Goal: Task Accomplishment & Management: Manage account settings

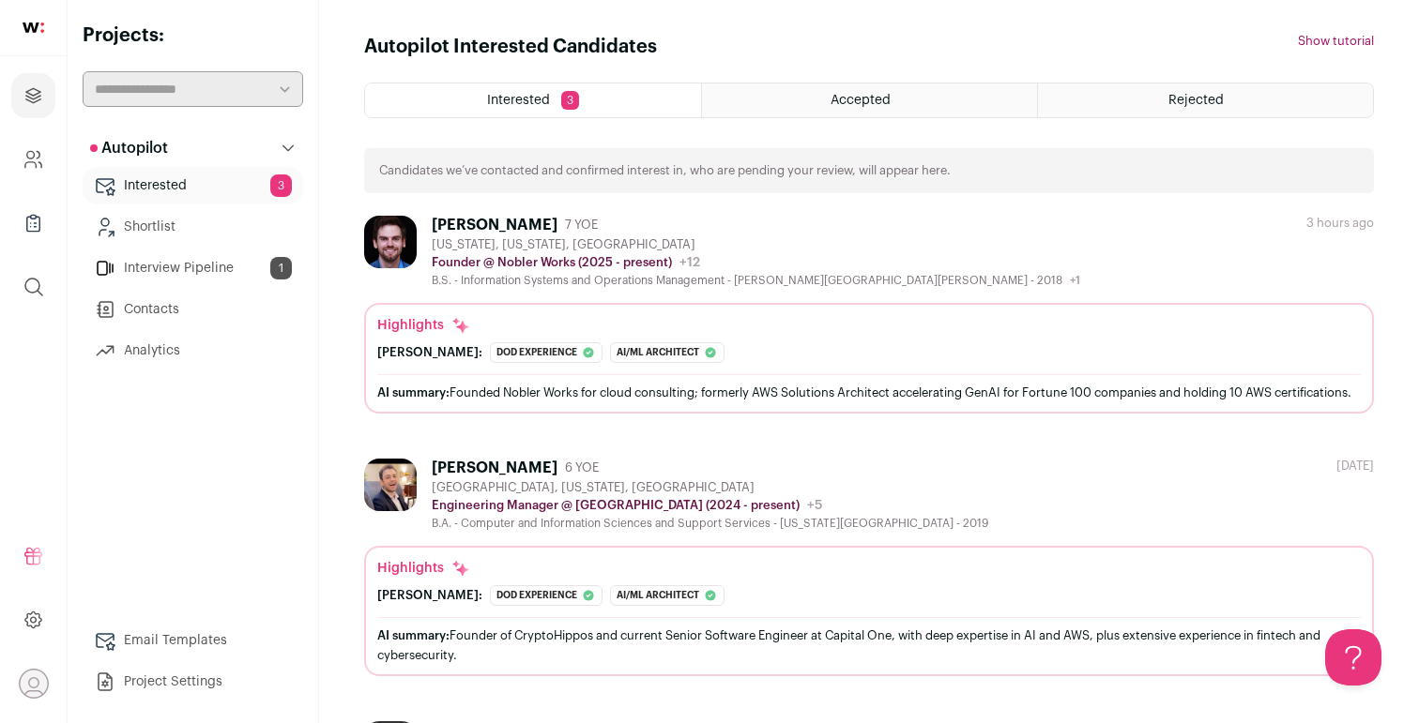
click at [221, 258] on link "Interview Pipeline 1" at bounding box center [193, 269] width 220 height 38
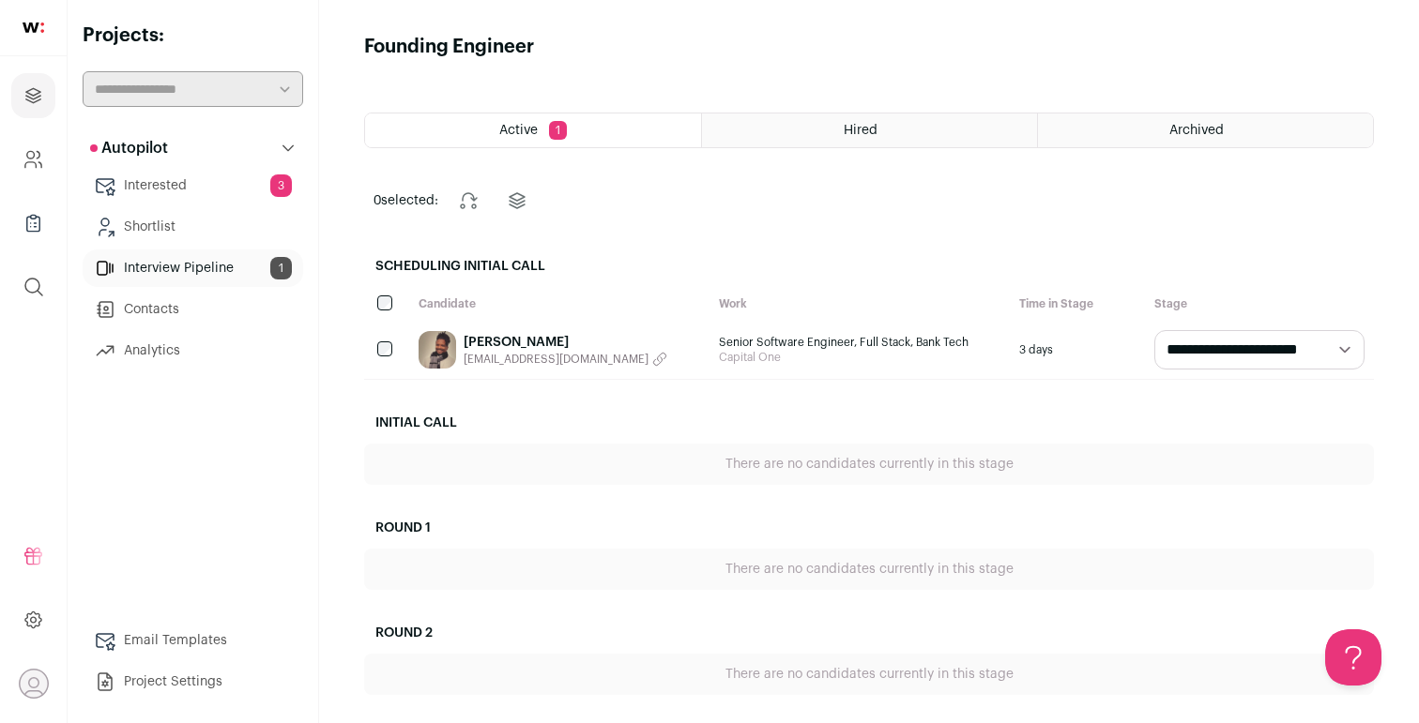
click at [215, 189] on link "Interested 3" at bounding box center [193, 186] width 220 height 38
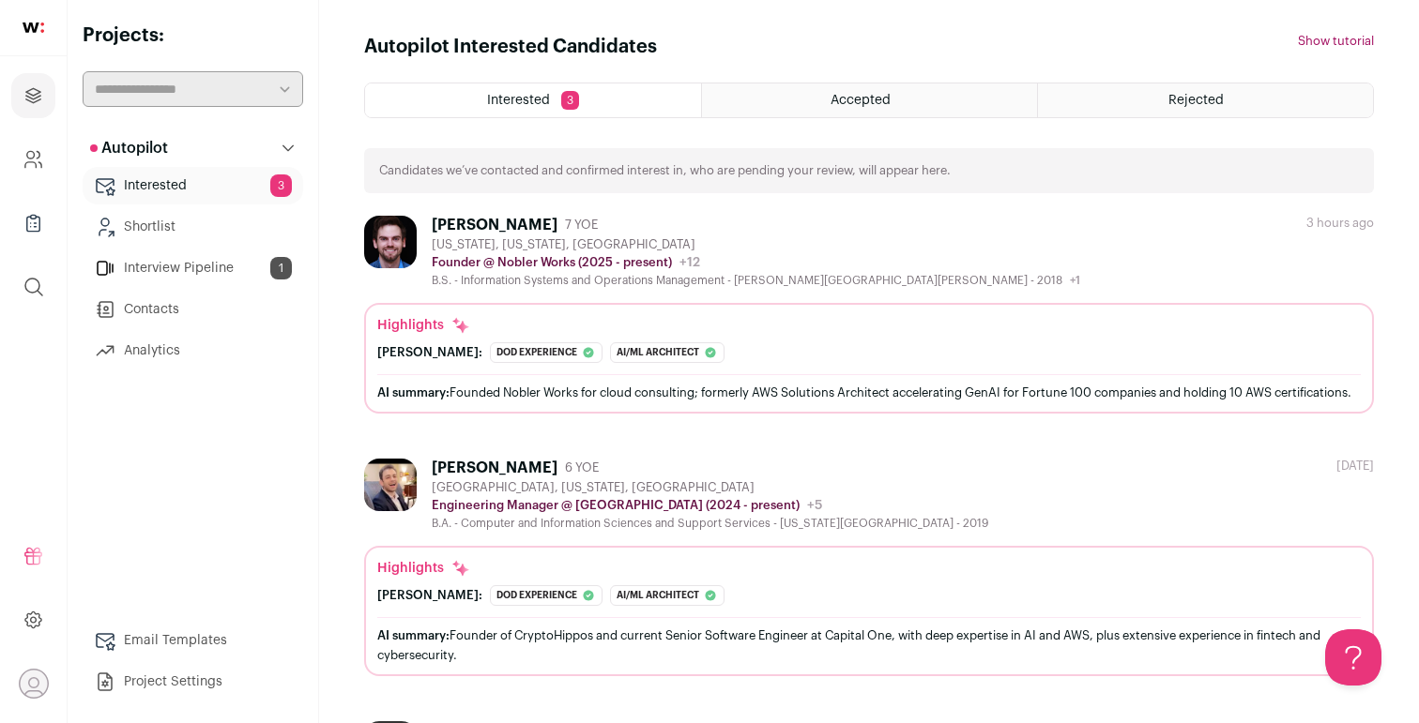
click at [740, 250] on div "[US_STATE], [US_STATE], [GEOGRAPHIC_DATA]" at bounding box center [756, 244] width 648 height 15
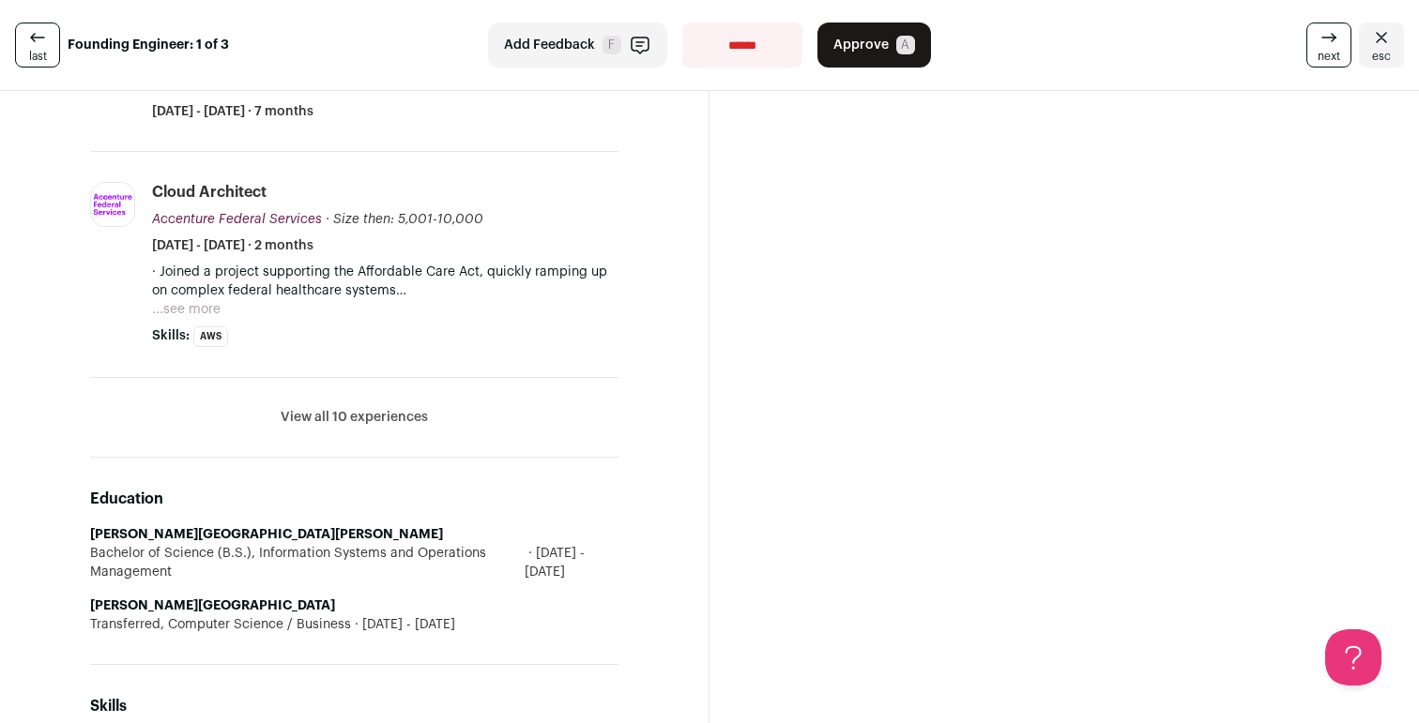
scroll to position [1245, 0]
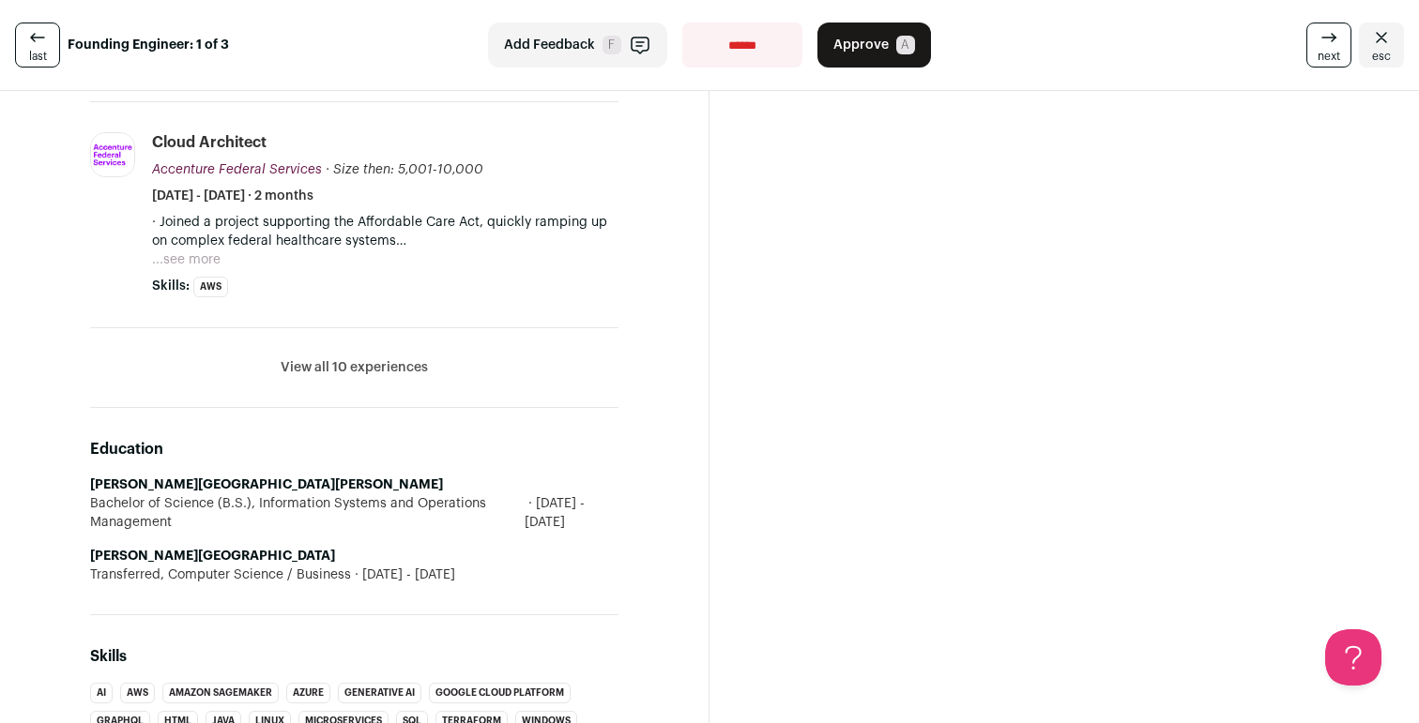
click at [294, 371] on button "View all 10 experiences" at bounding box center [354, 367] width 147 height 19
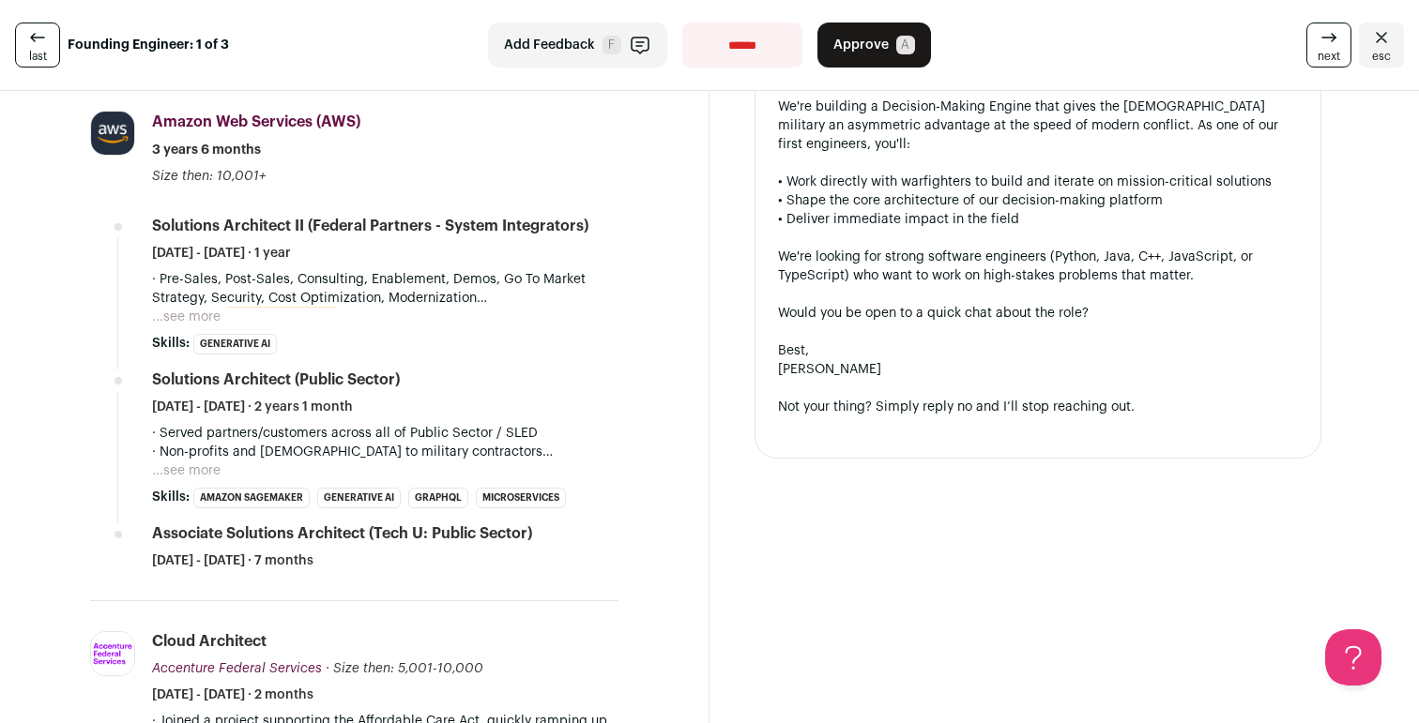
scroll to position [671, 0]
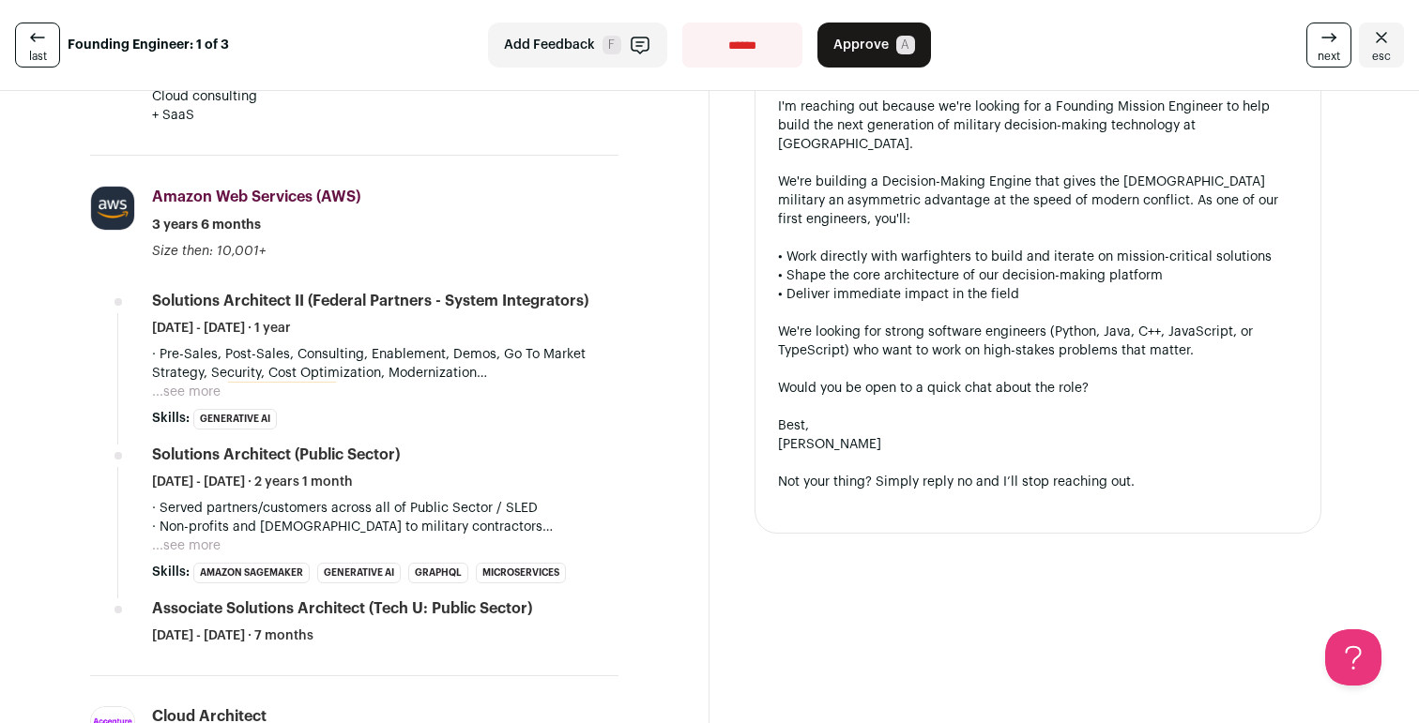
click at [214, 391] on button "...see more" at bounding box center [186, 392] width 68 height 19
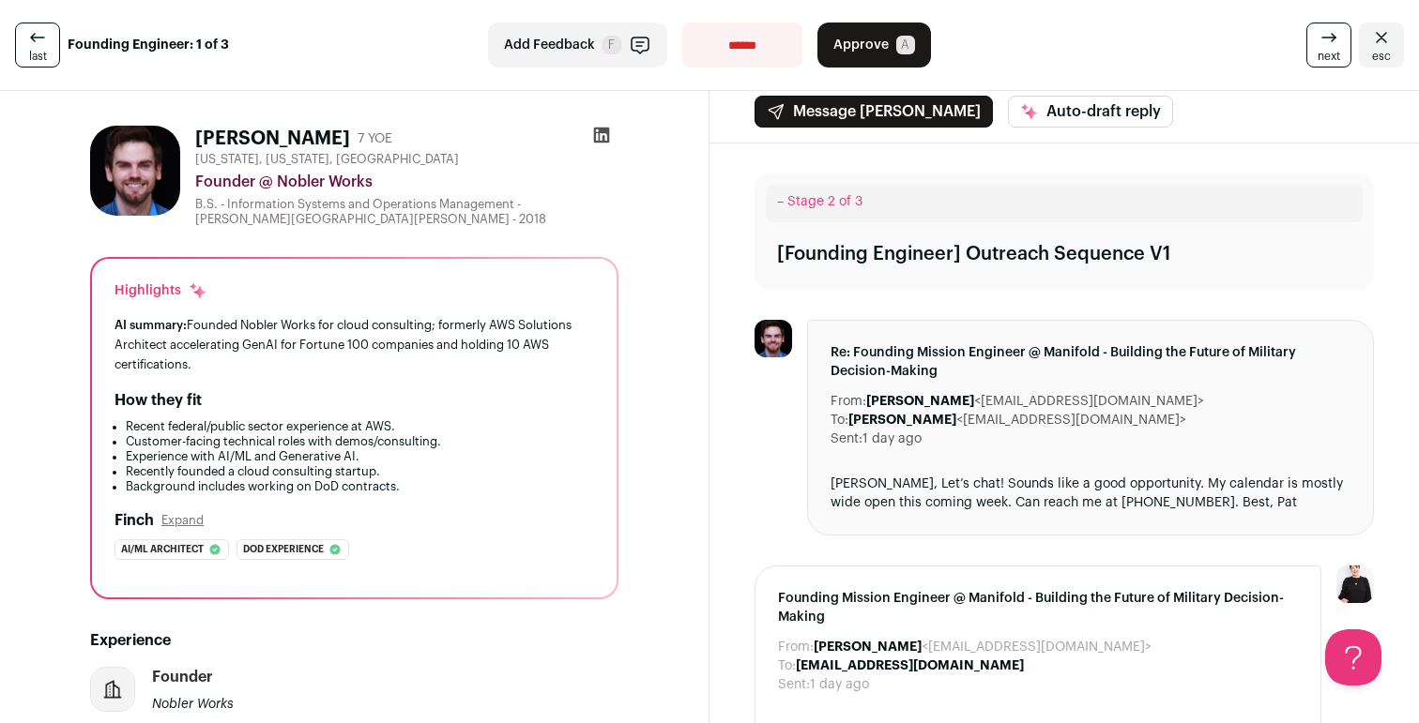
scroll to position [0, 0]
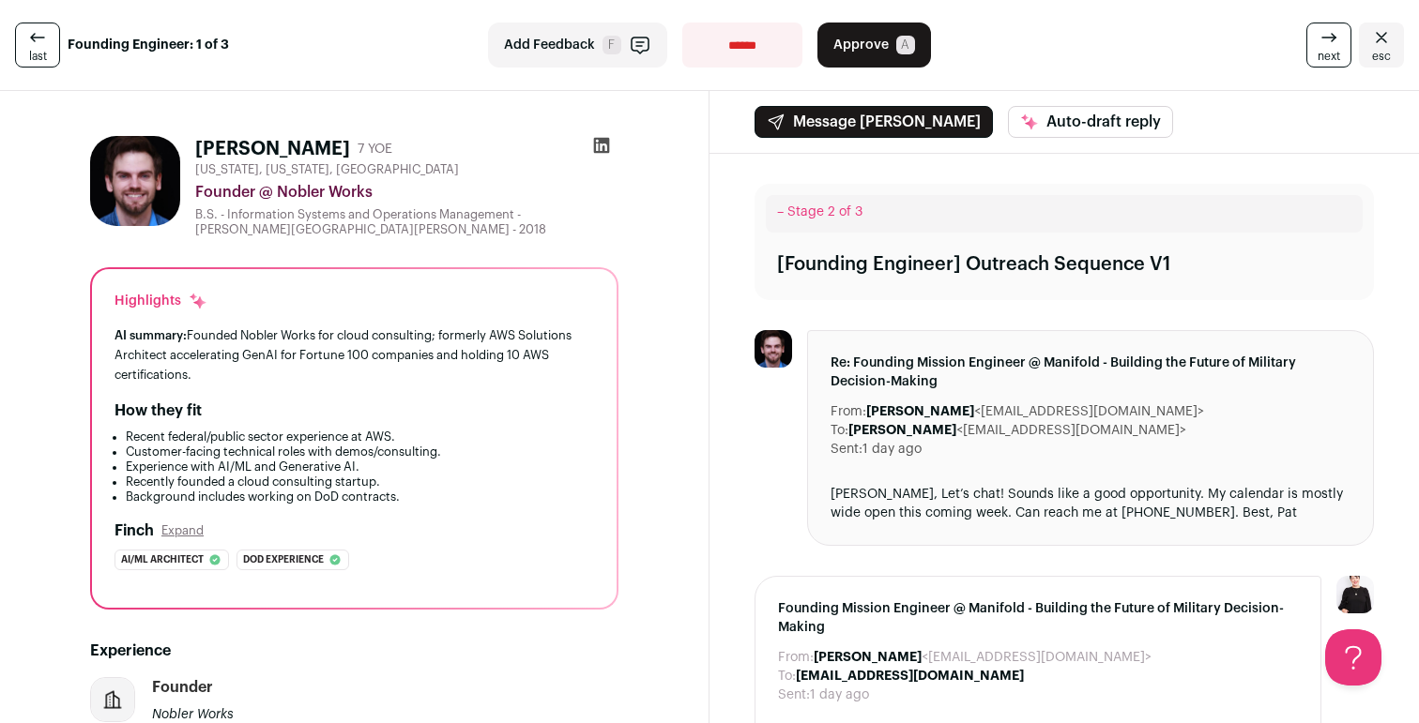
click at [1315, 43] on link "next" at bounding box center [1328, 45] width 45 height 45
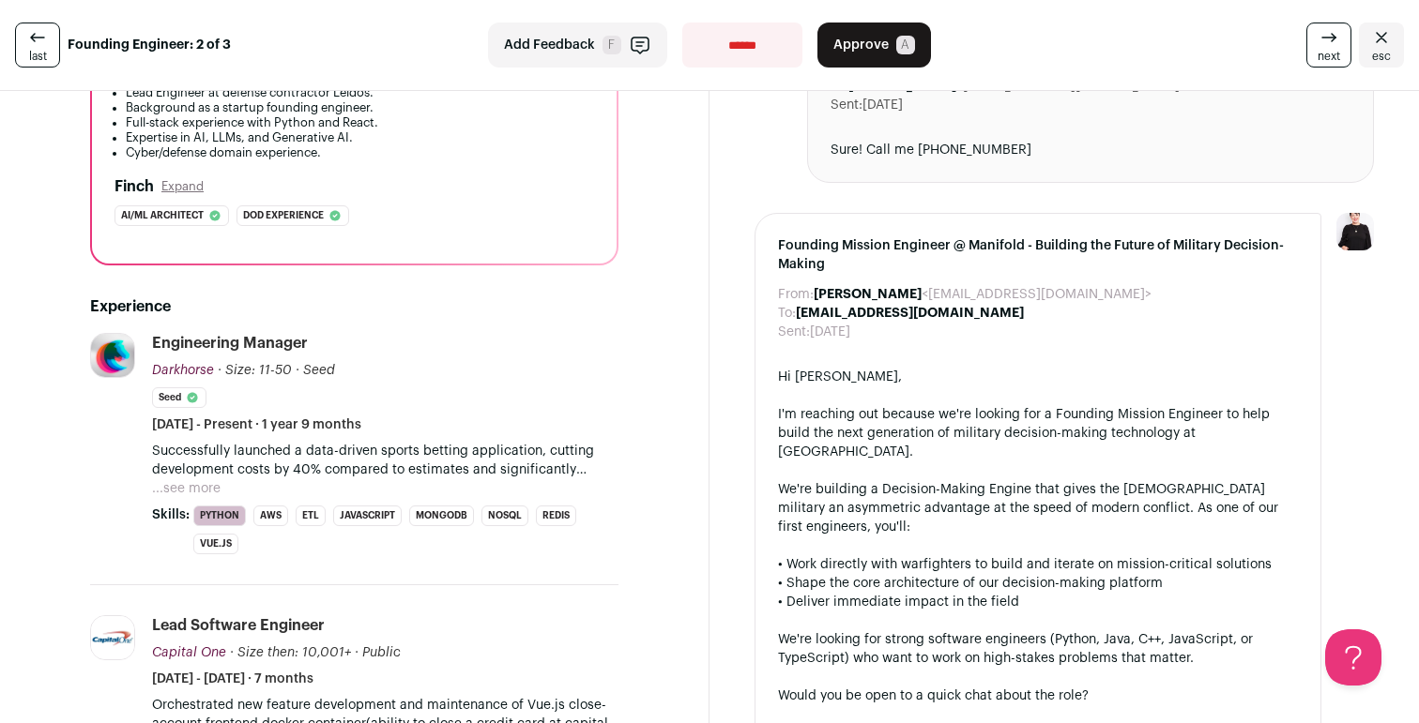
scroll to position [471, 0]
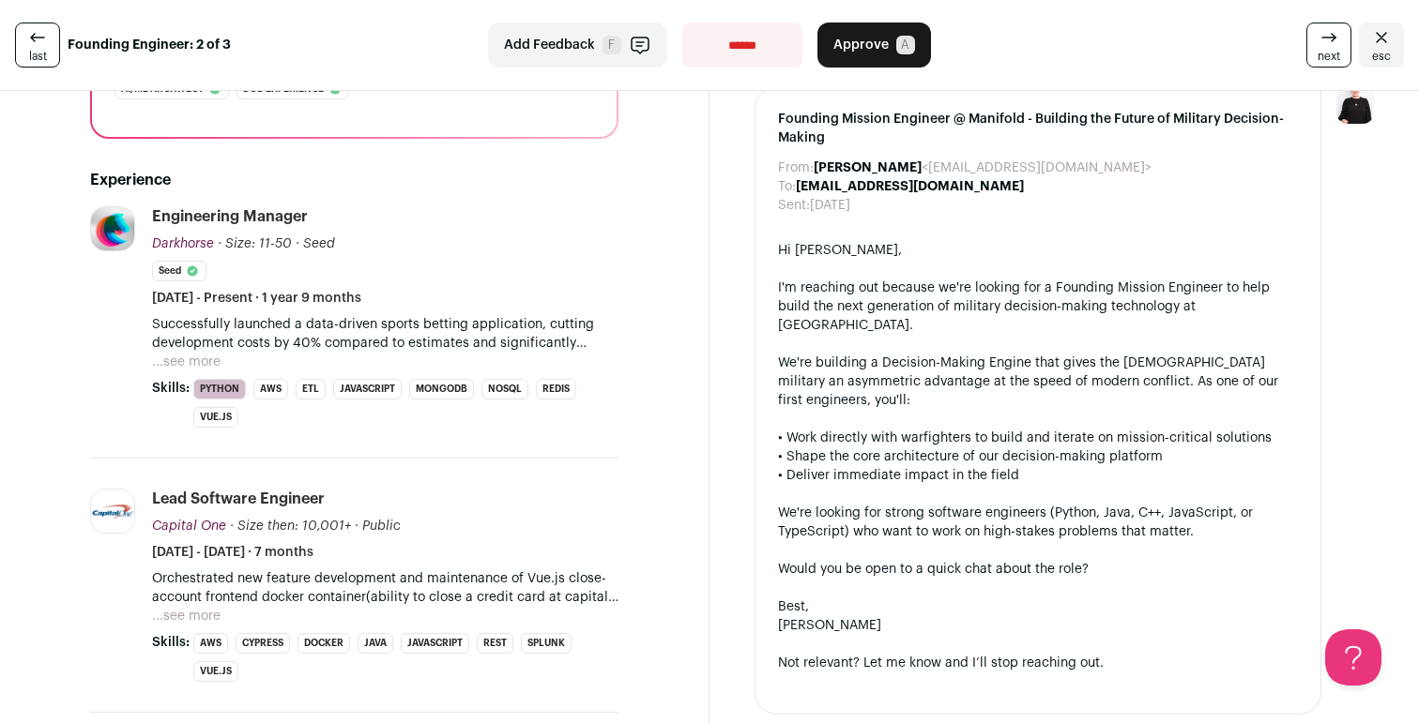
click at [190, 358] on button "...see more" at bounding box center [186, 362] width 68 height 19
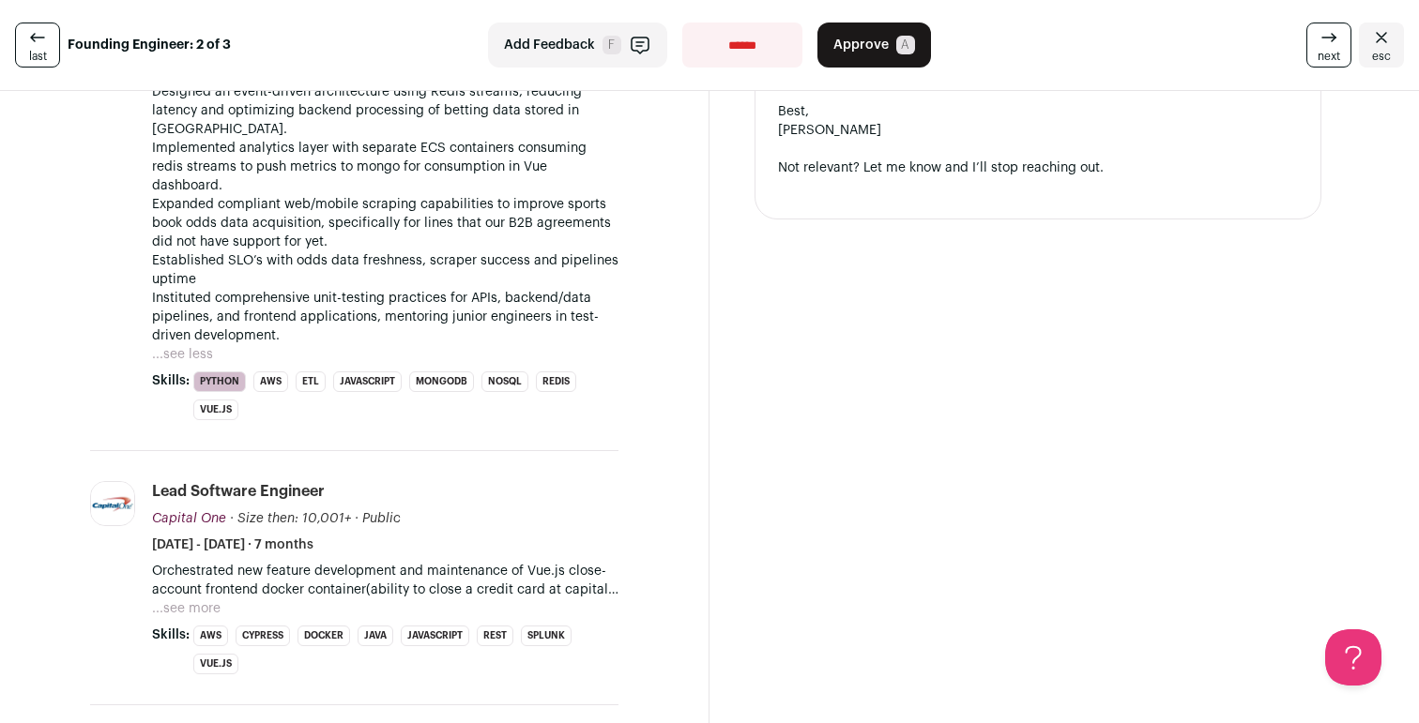
scroll to position [1137, 0]
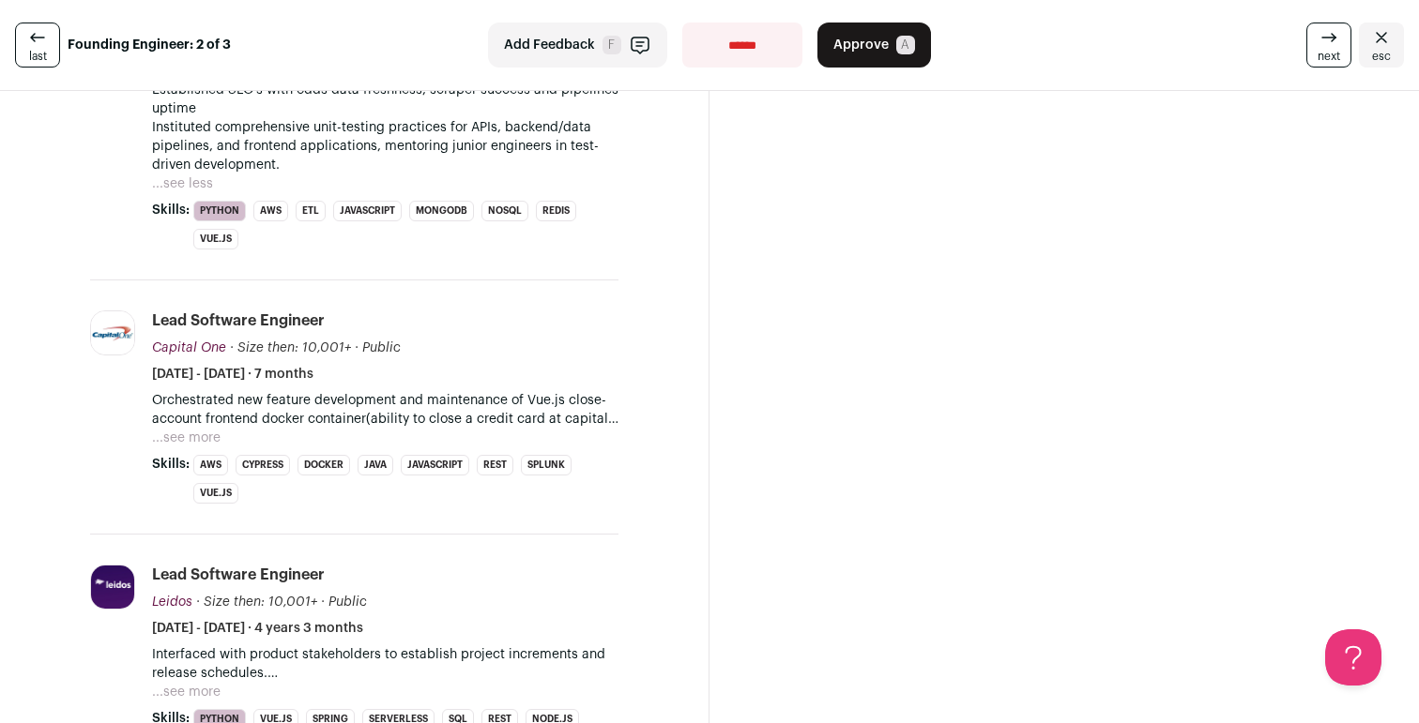
click at [190, 429] on button "...see more" at bounding box center [186, 438] width 68 height 19
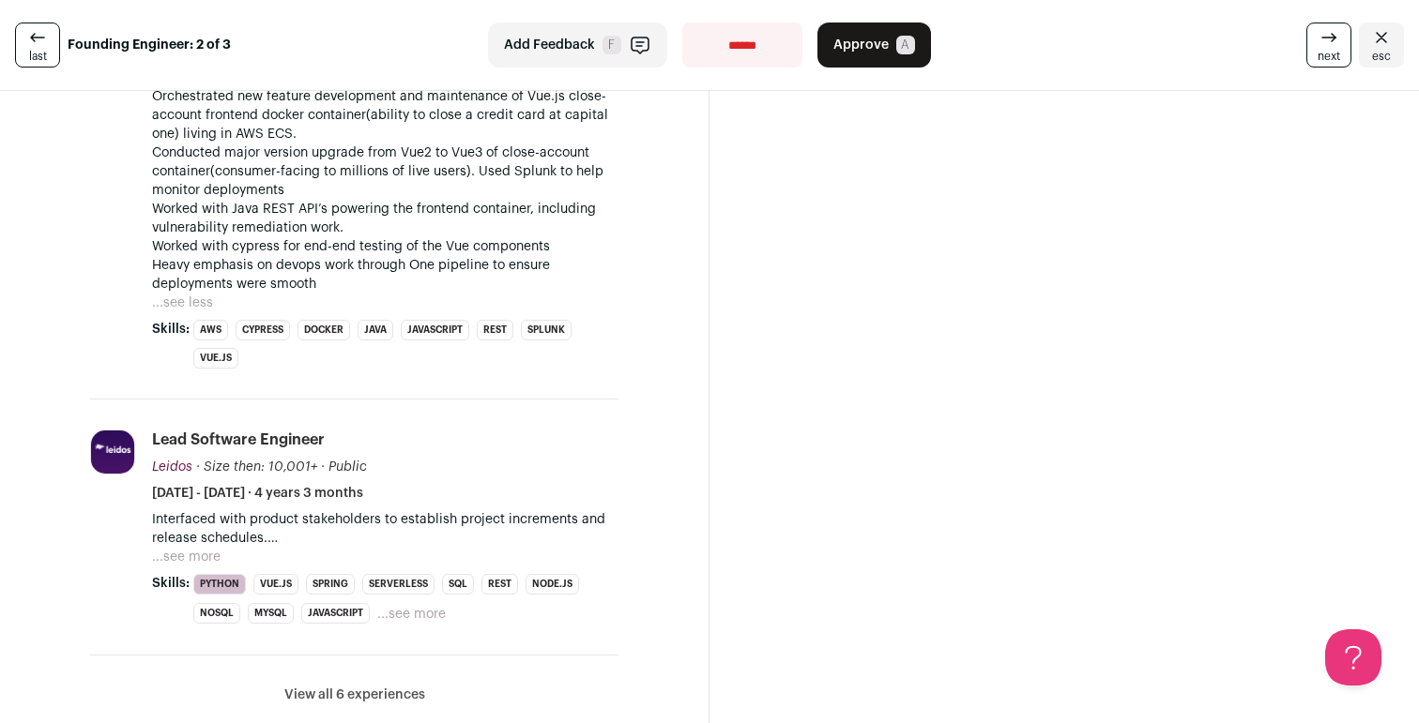
scroll to position [1492, 0]
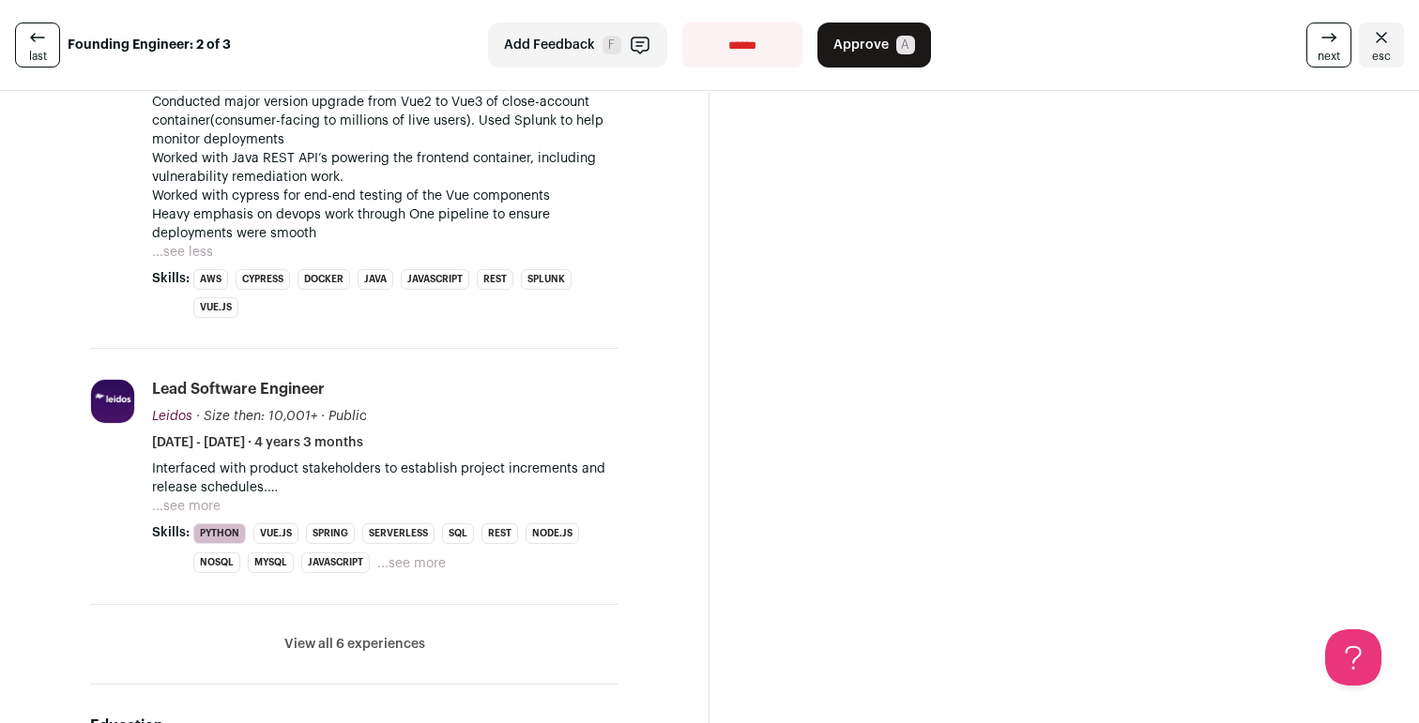
click at [190, 497] on button "...see more" at bounding box center [186, 506] width 68 height 19
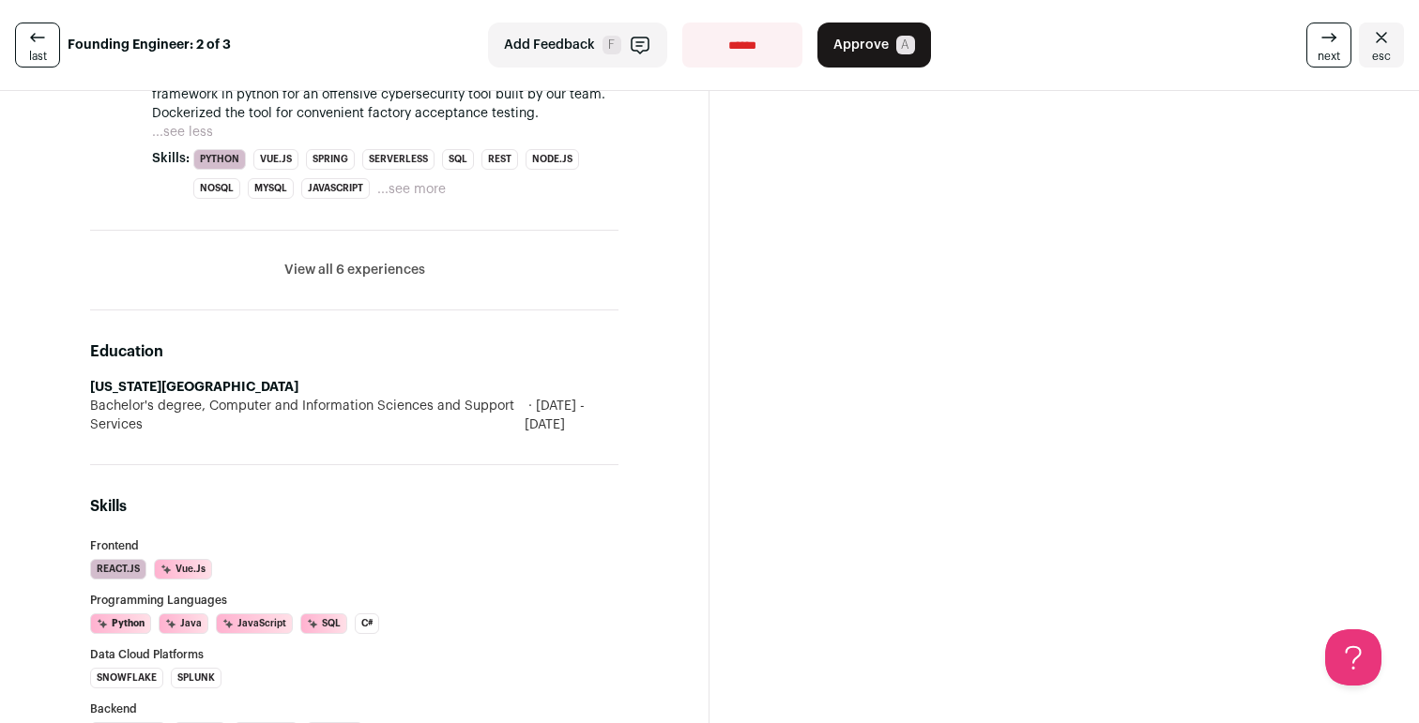
scroll to position [2065, 0]
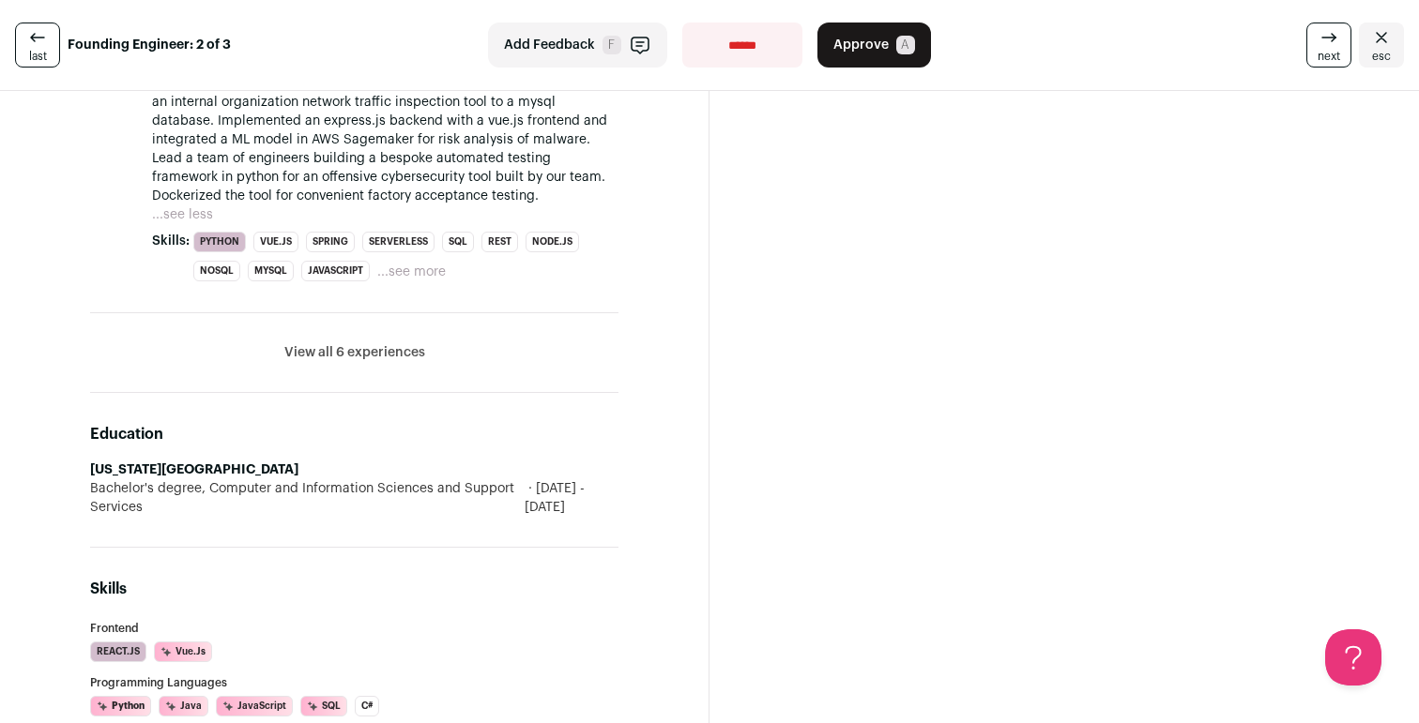
click at [351, 343] on button "View all 6 experiences" at bounding box center [354, 352] width 141 height 19
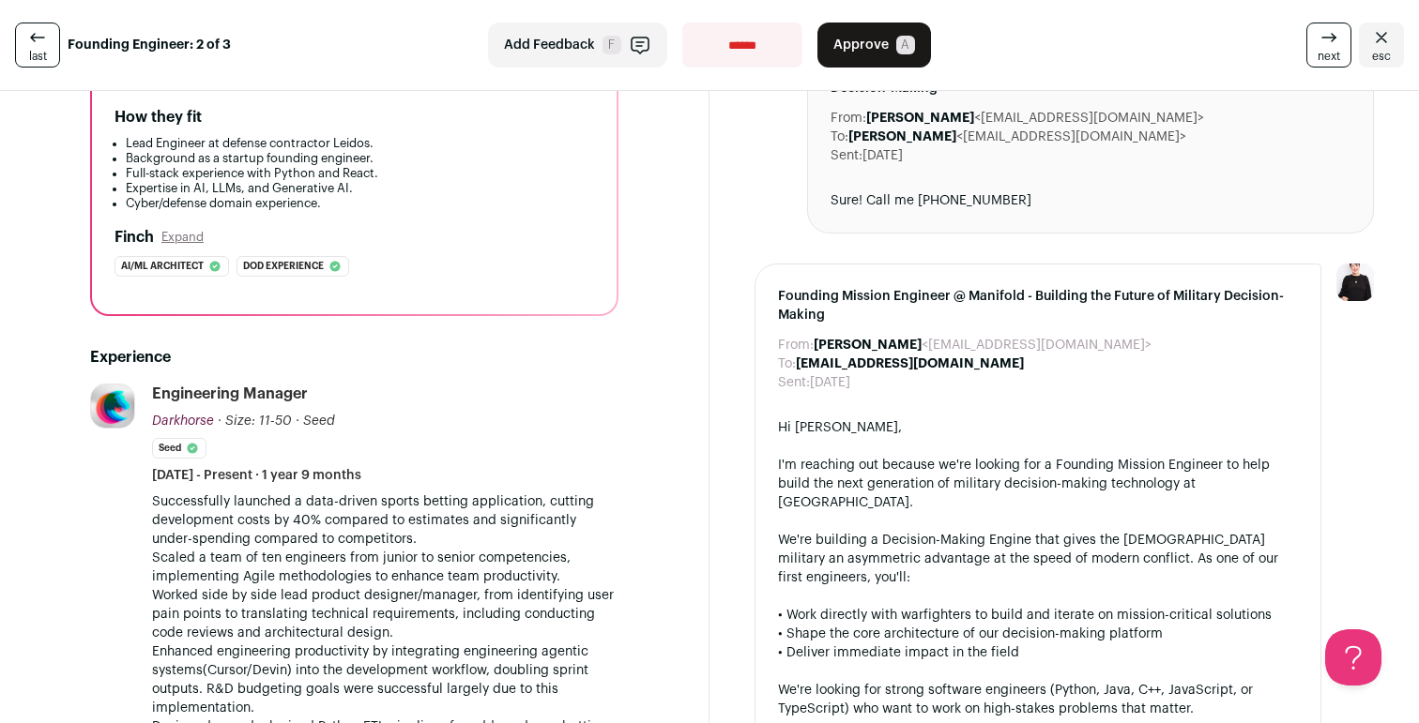
scroll to position [0, 0]
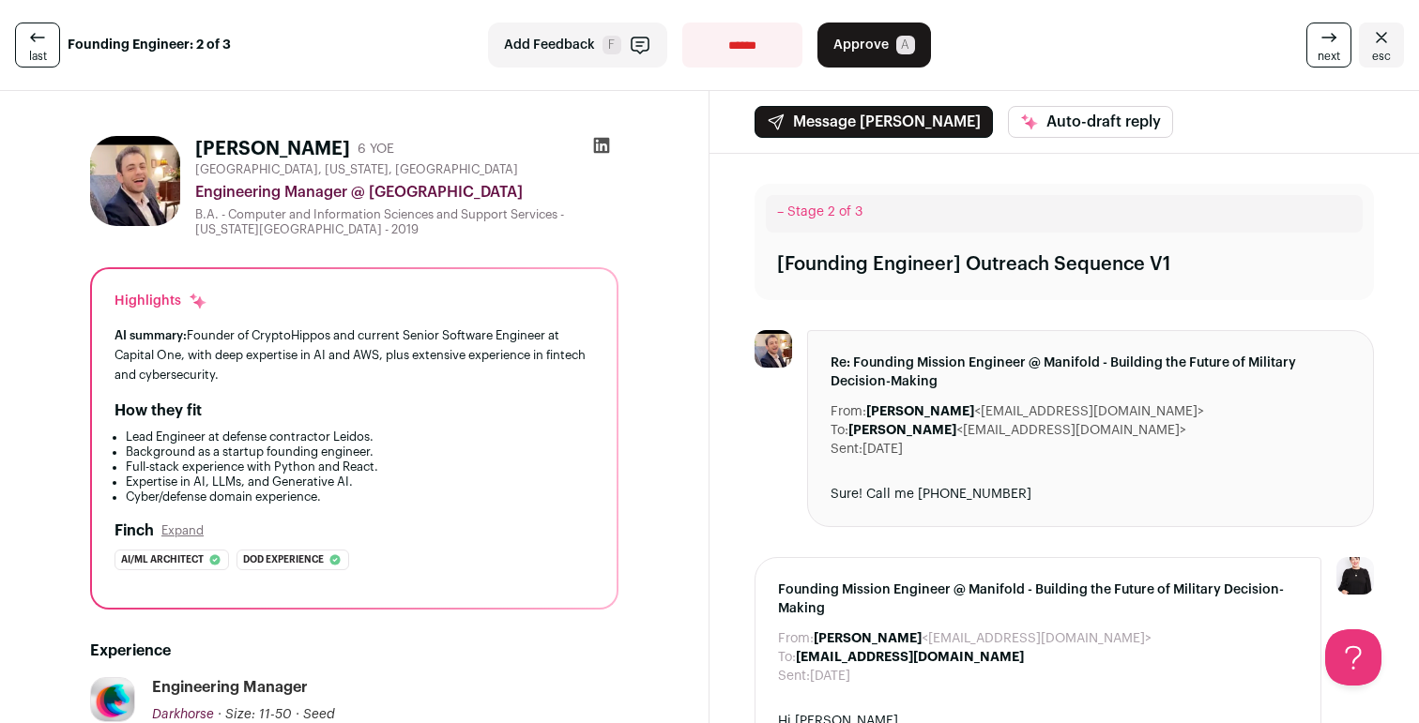
click at [52, 41] on link "last" at bounding box center [37, 45] width 45 height 45
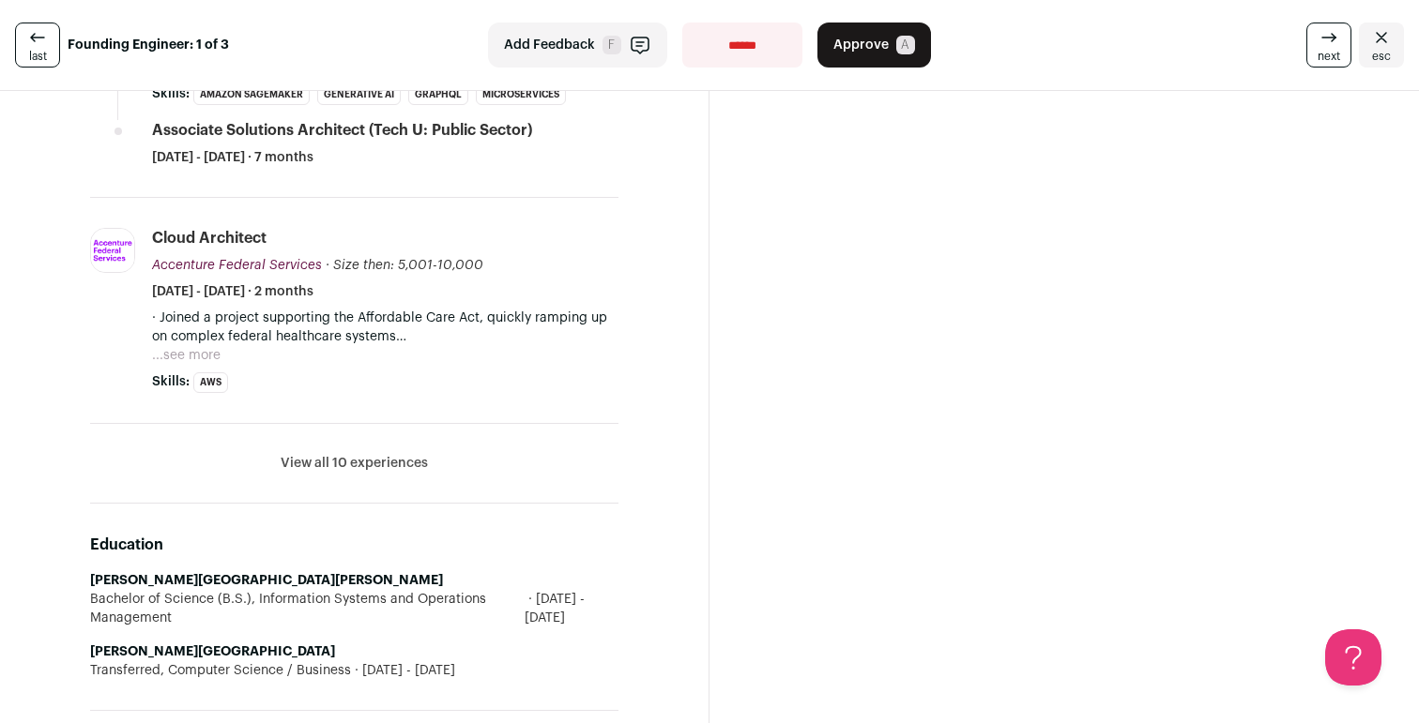
scroll to position [915, 0]
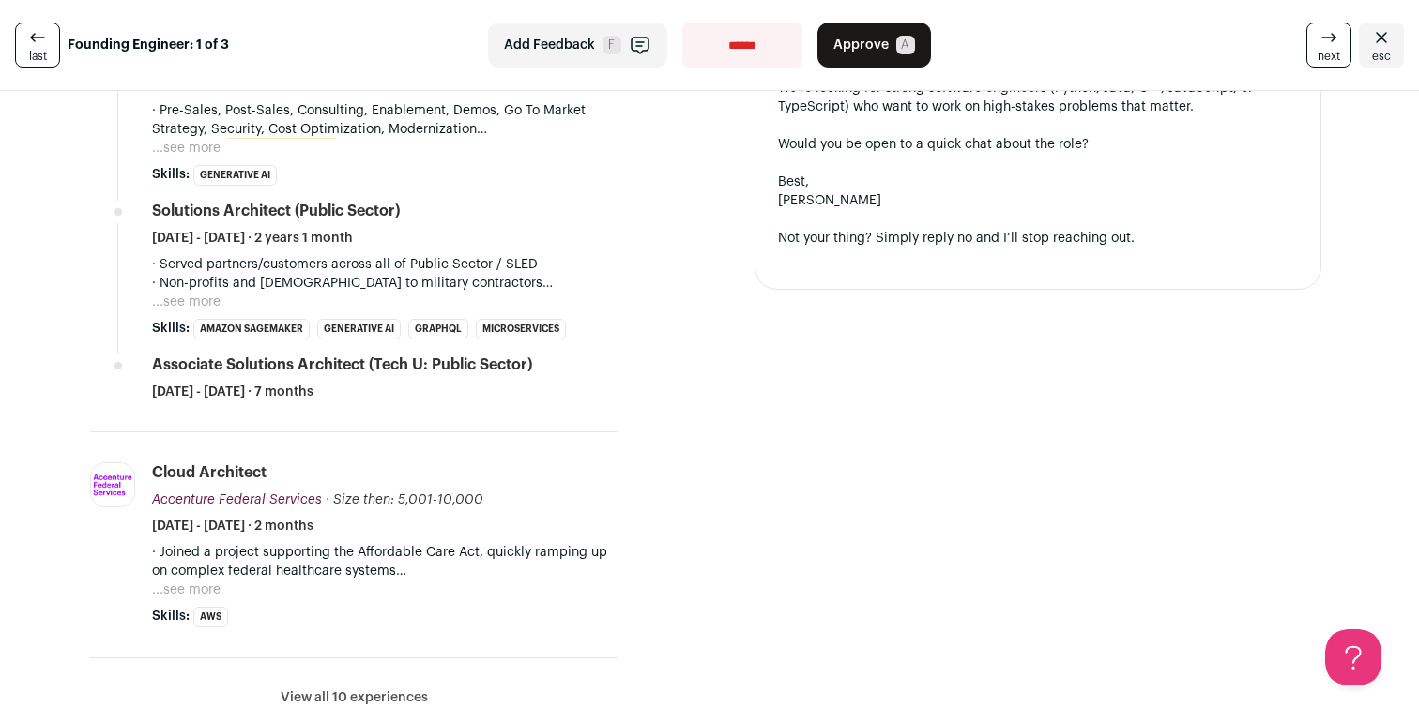
click at [397, 690] on button "View all 10 experiences" at bounding box center [354, 698] width 147 height 19
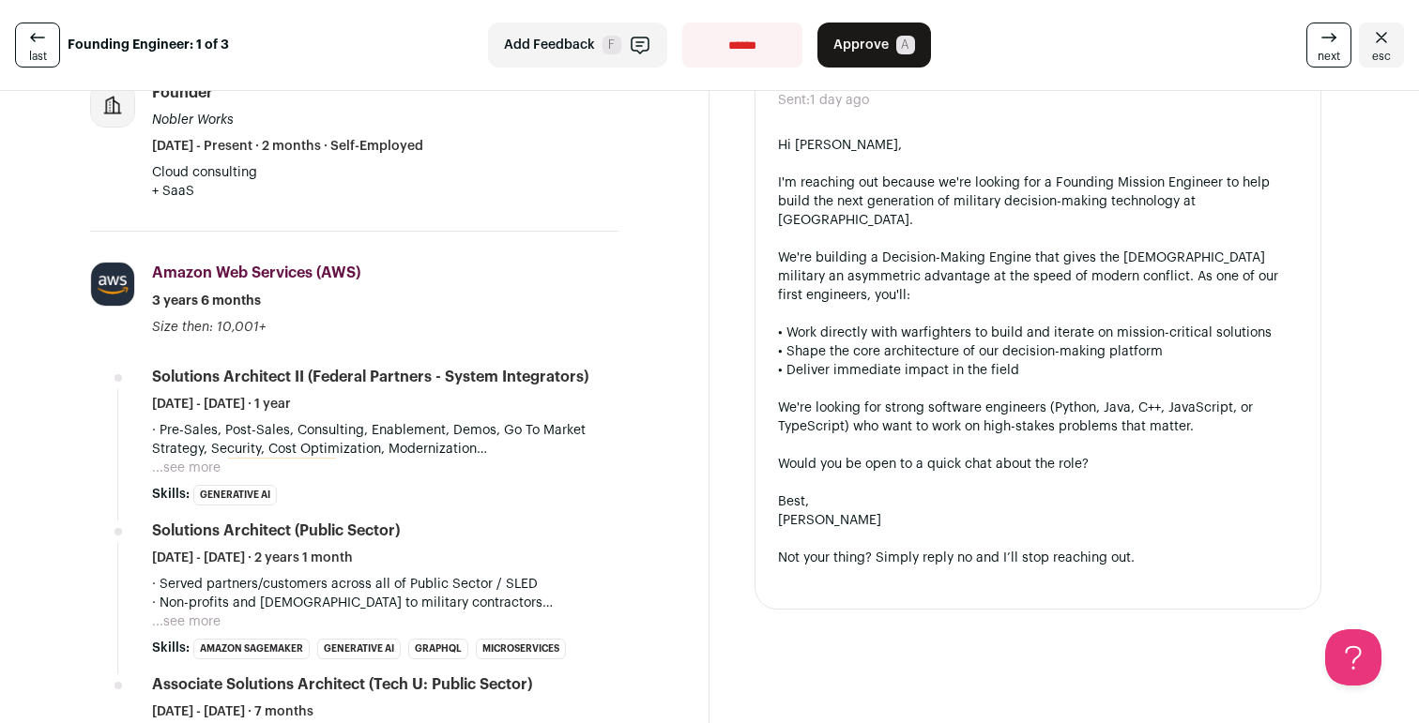
scroll to position [0, 0]
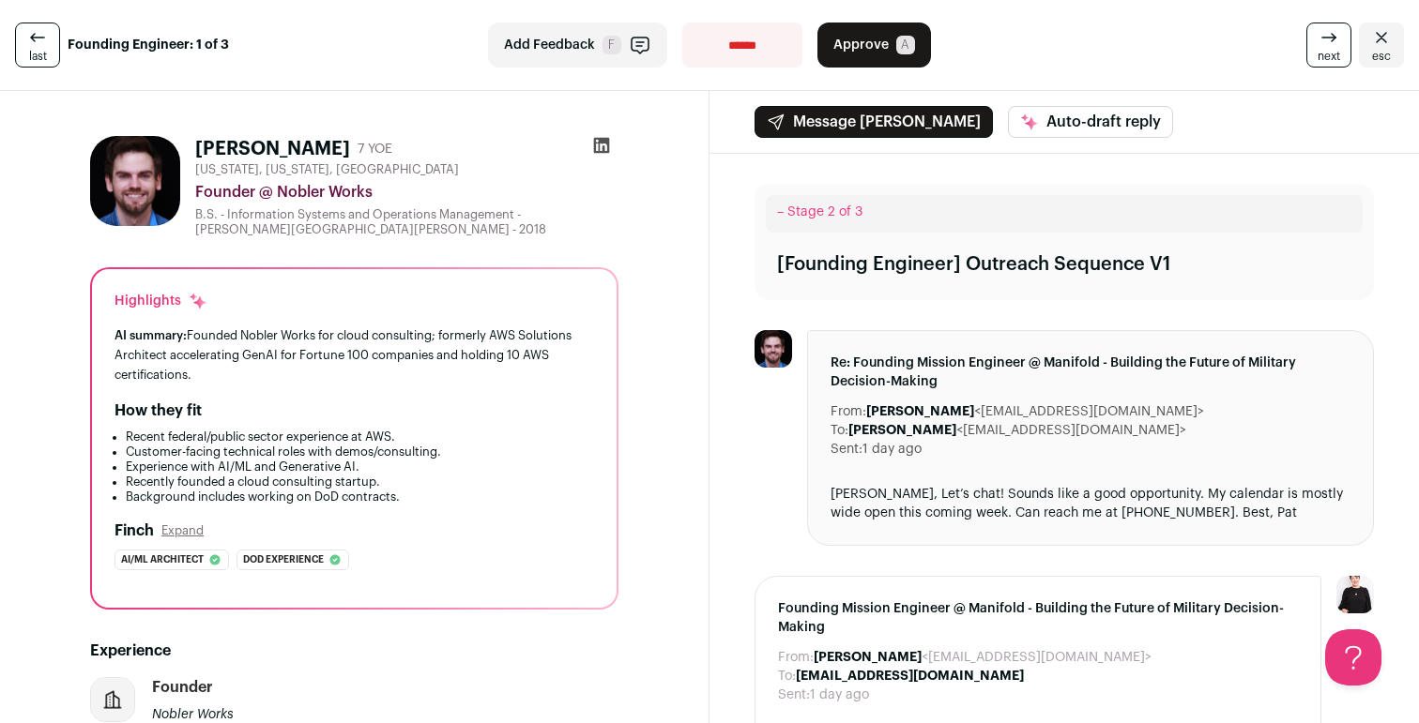
click at [717, 52] on select "**********" at bounding box center [742, 45] width 120 height 45
select select "**********"
click at [682, 23] on select "**********" at bounding box center [742, 45] width 120 height 45
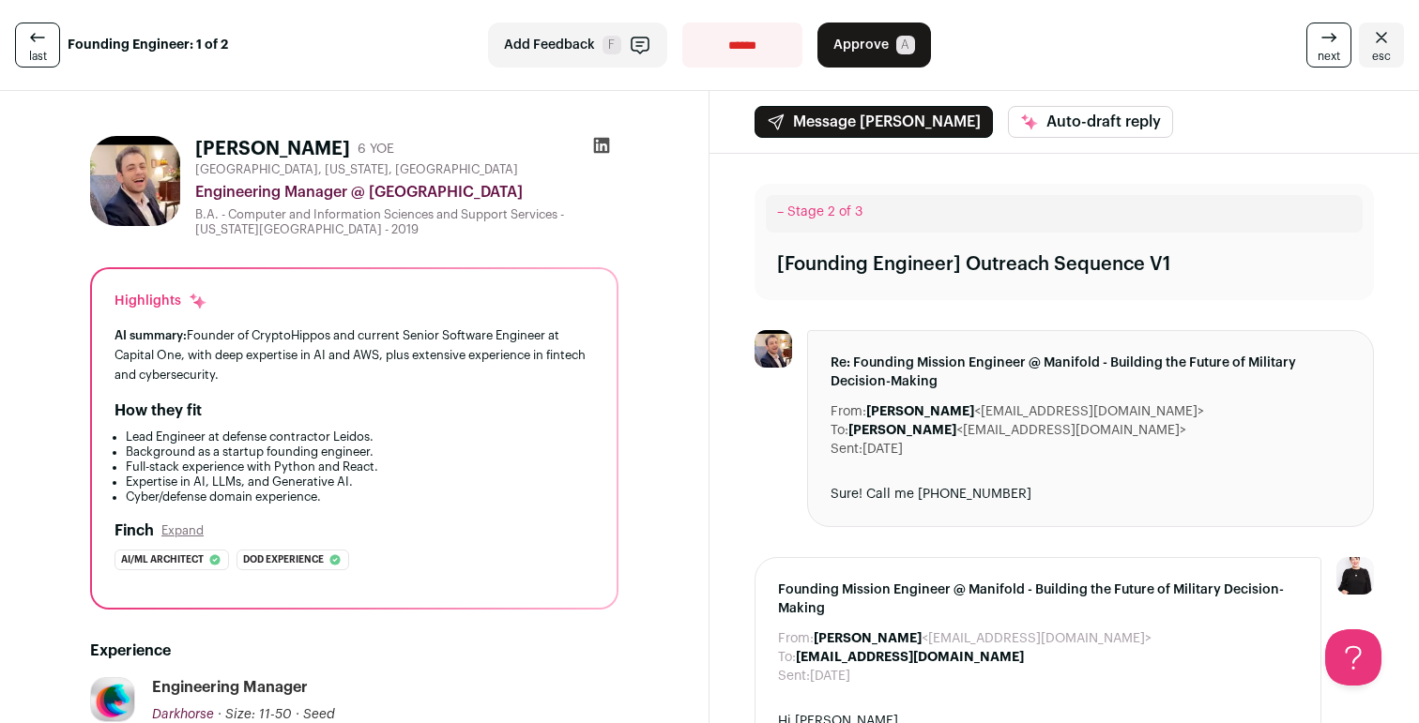
click at [888, 53] on button "Approve A" at bounding box center [874, 45] width 114 height 45
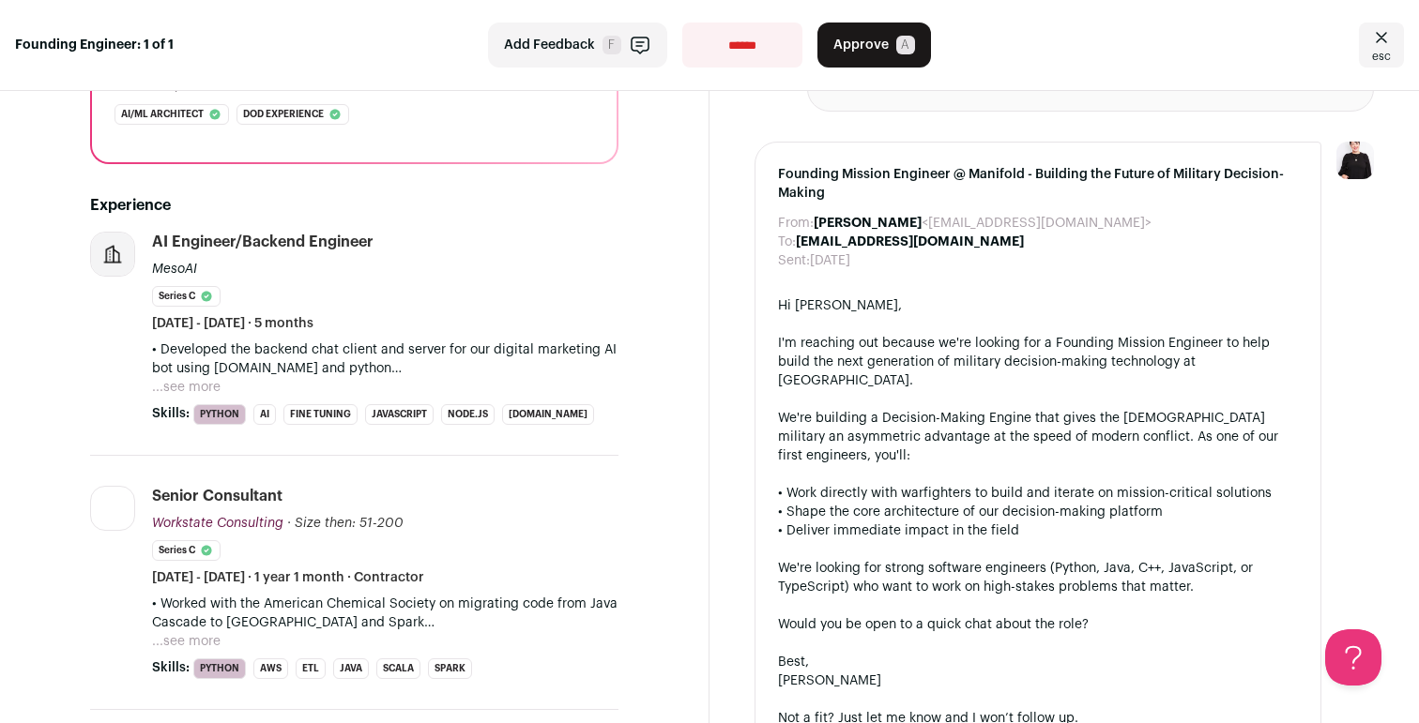
scroll to position [566, 0]
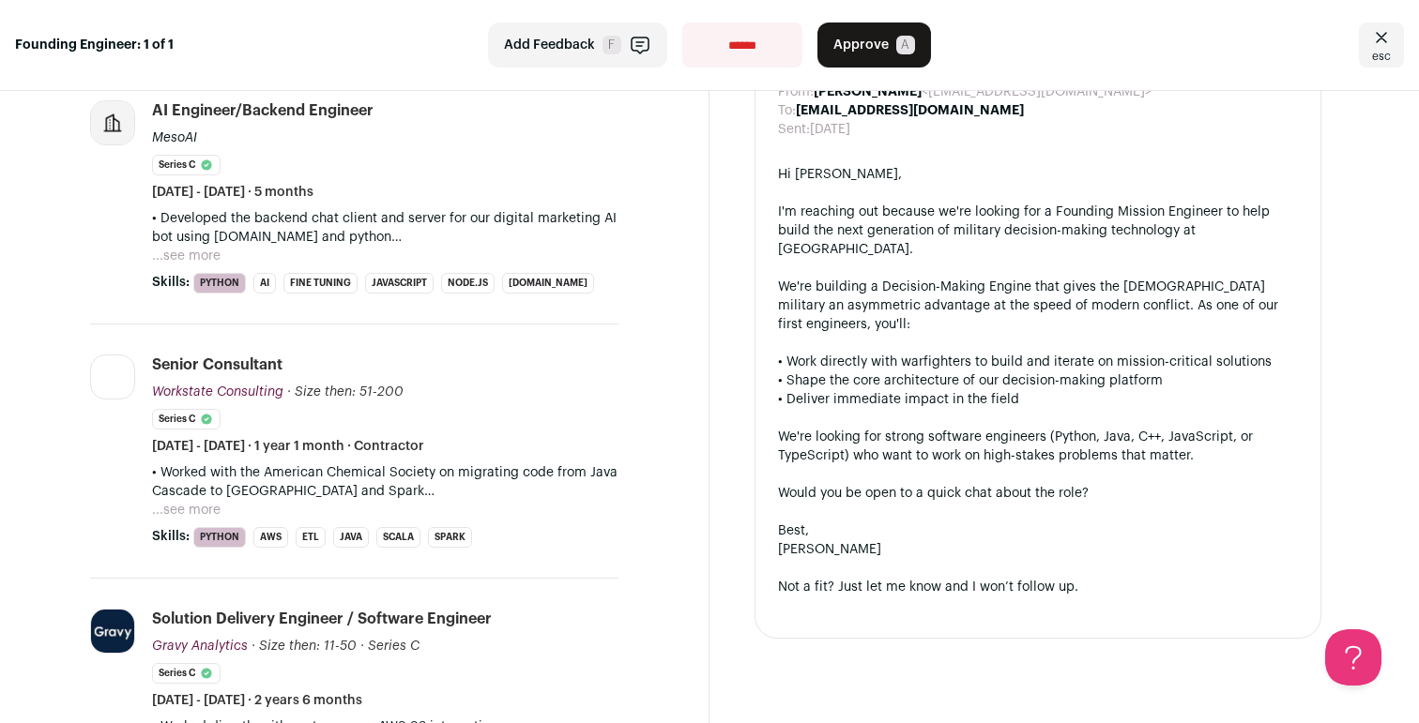
click at [194, 242] on p "• Developed the backend chat client and server for our digital marketing AI bot…" at bounding box center [385, 228] width 466 height 38
click at [193, 250] on button "...see more" at bounding box center [186, 256] width 68 height 19
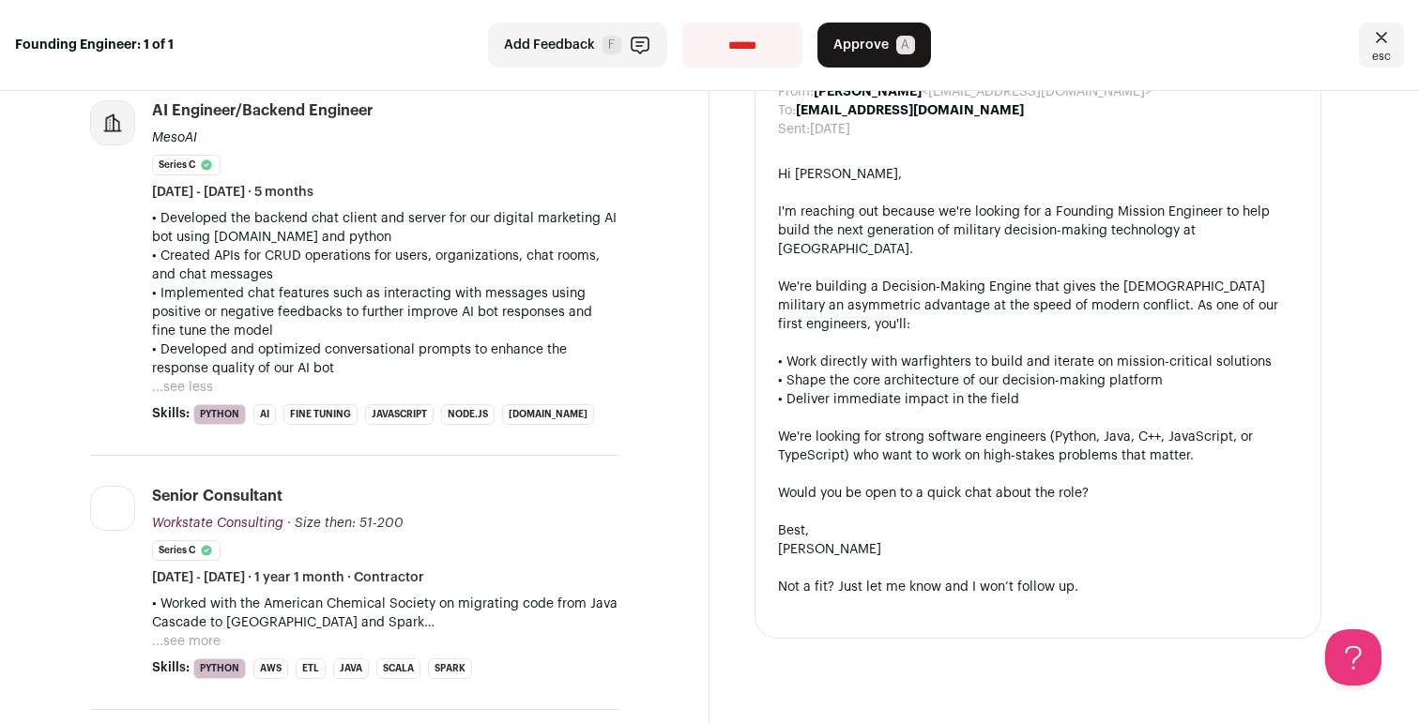
scroll to position [746, 0]
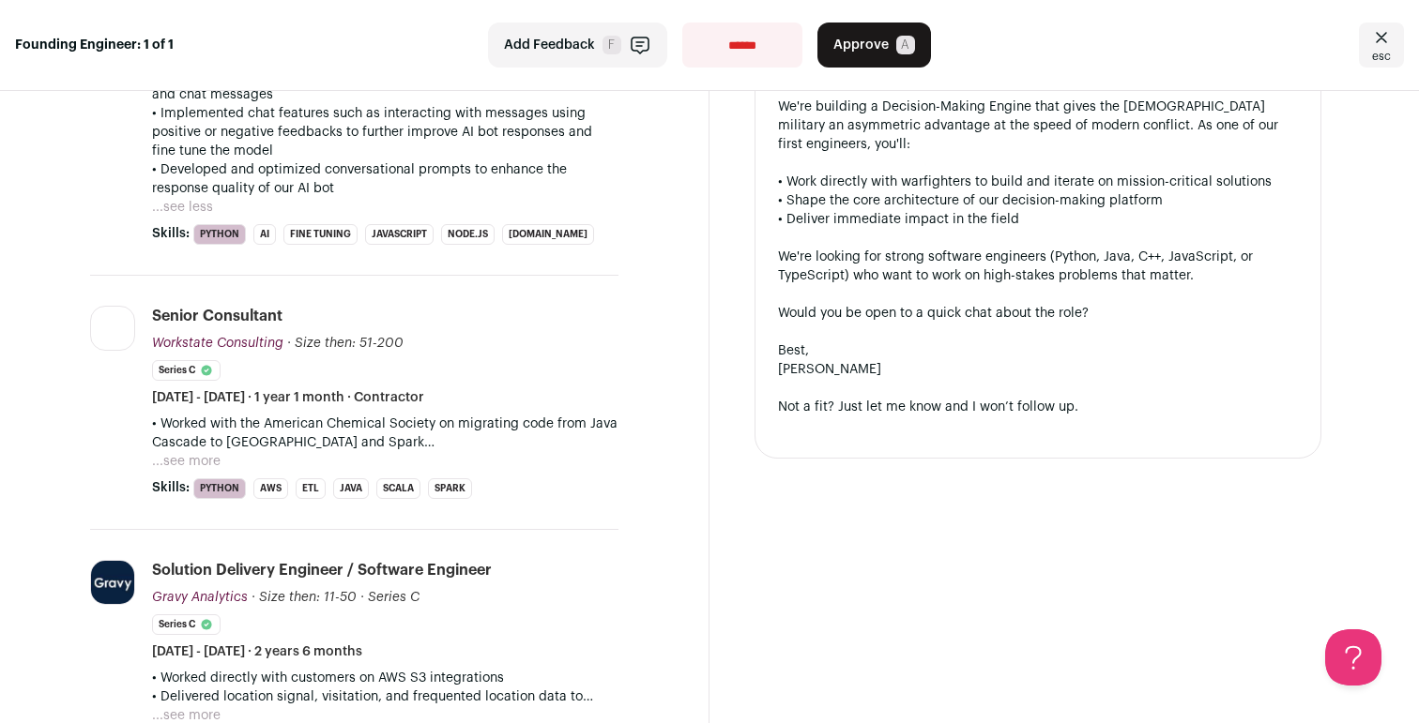
click at [220, 458] on div "• Worked with the American Chemical Society on migrating code from Java Cascade…" at bounding box center [385, 443] width 466 height 56
click at [193, 459] on button "...see more" at bounding box center [186, 461] width 68 height 19
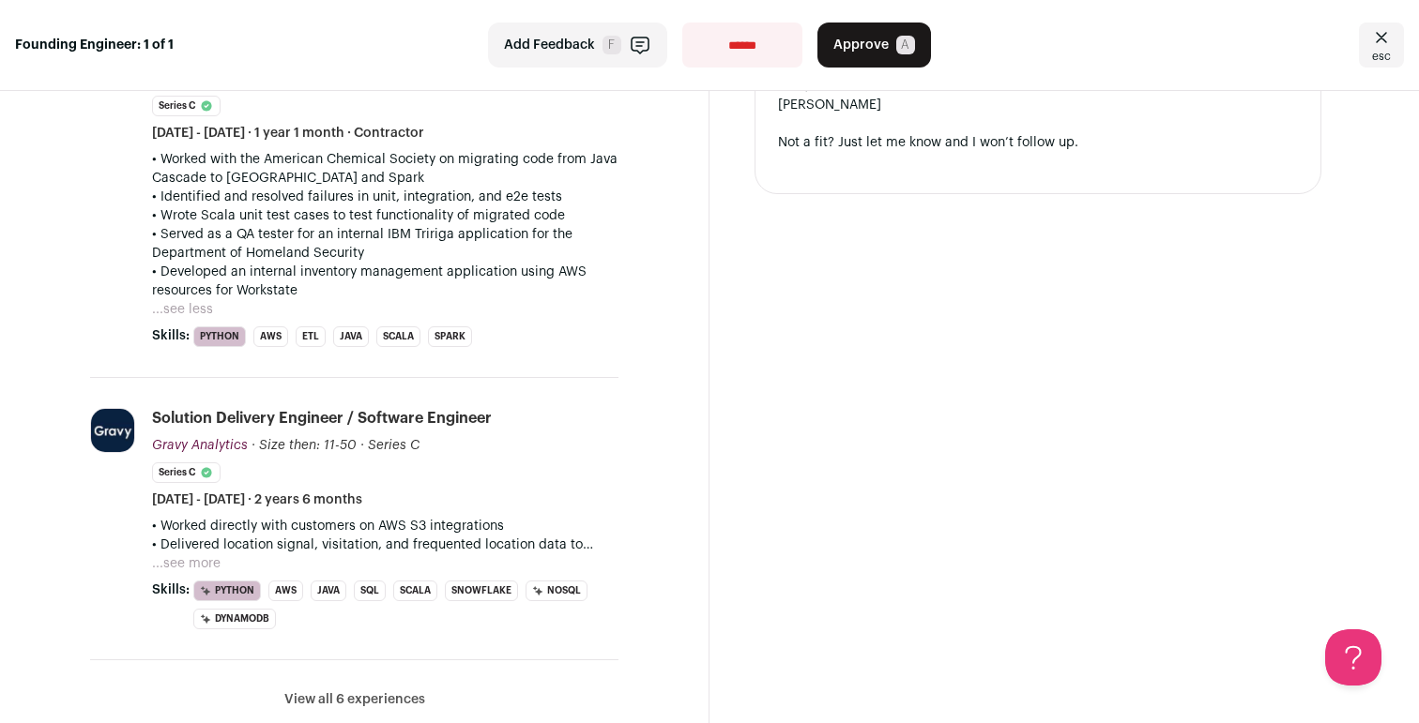
scroll to position [1037, 0]
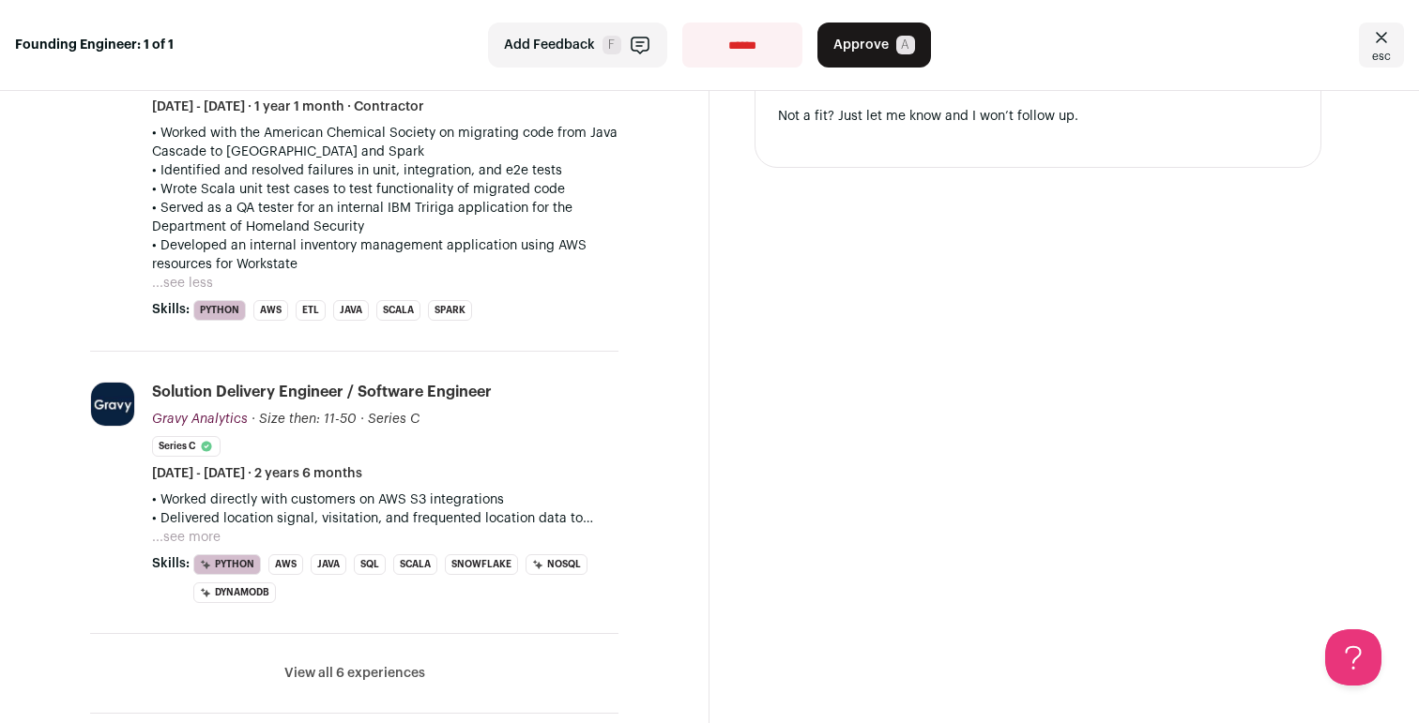
click at [208, 538] on button "...see more" at bounding box center [186, 537] width 68 height 19
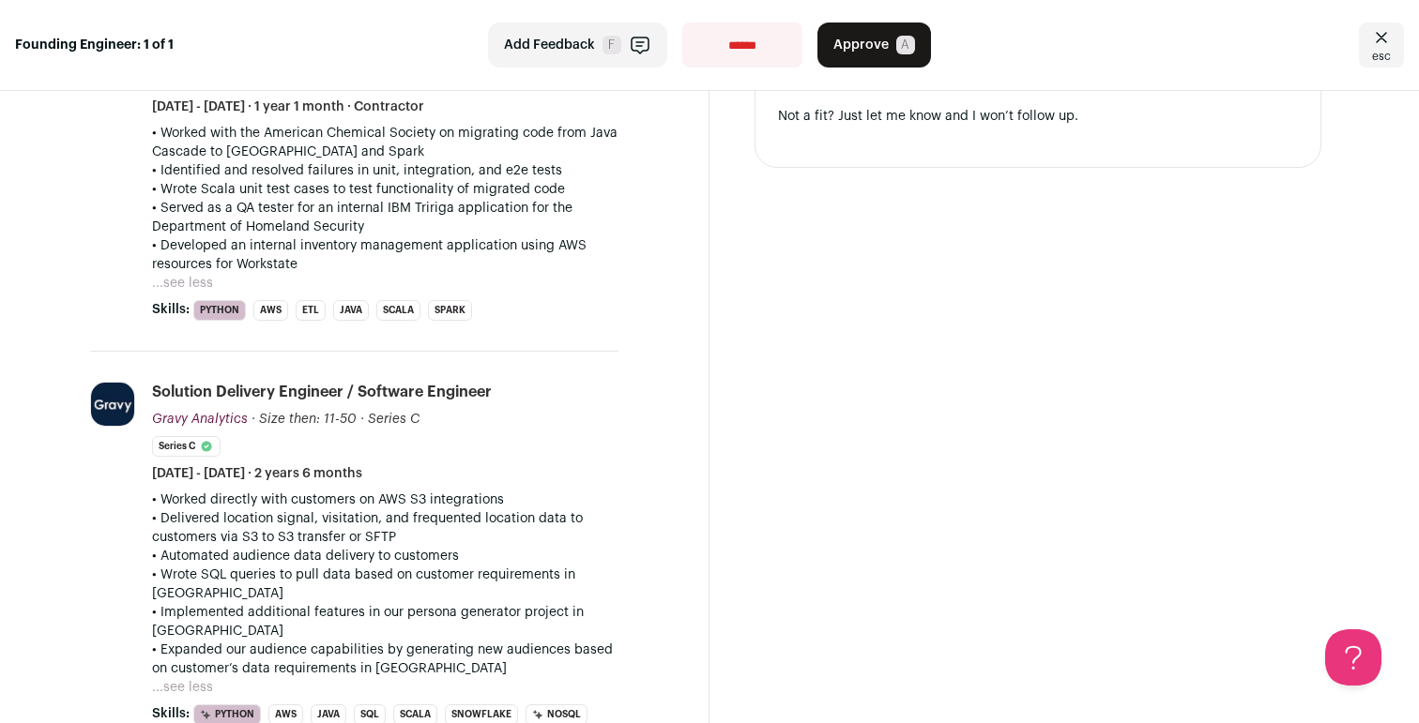
scroll to position [1303, 0]
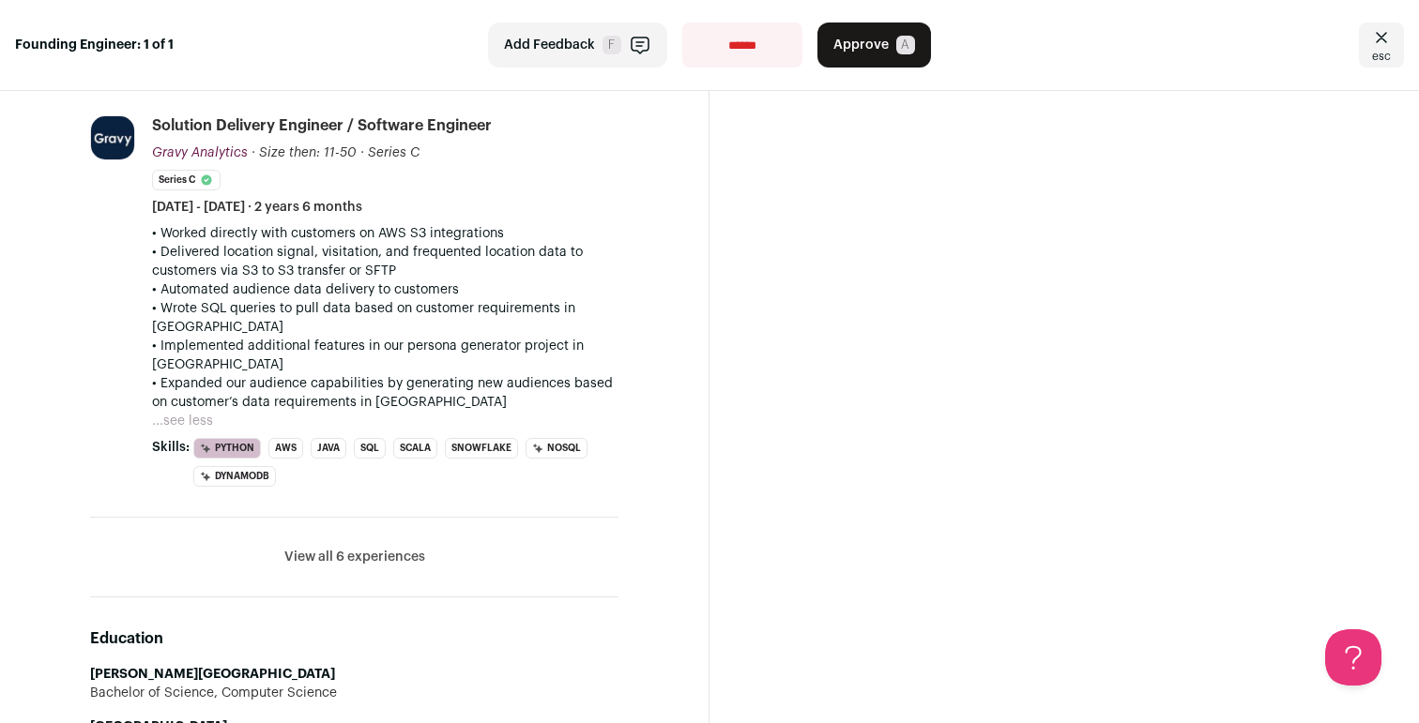
click at [324, 548] on button "View all 6 experiences" at bounding box center [354, 557] width 141 height 19
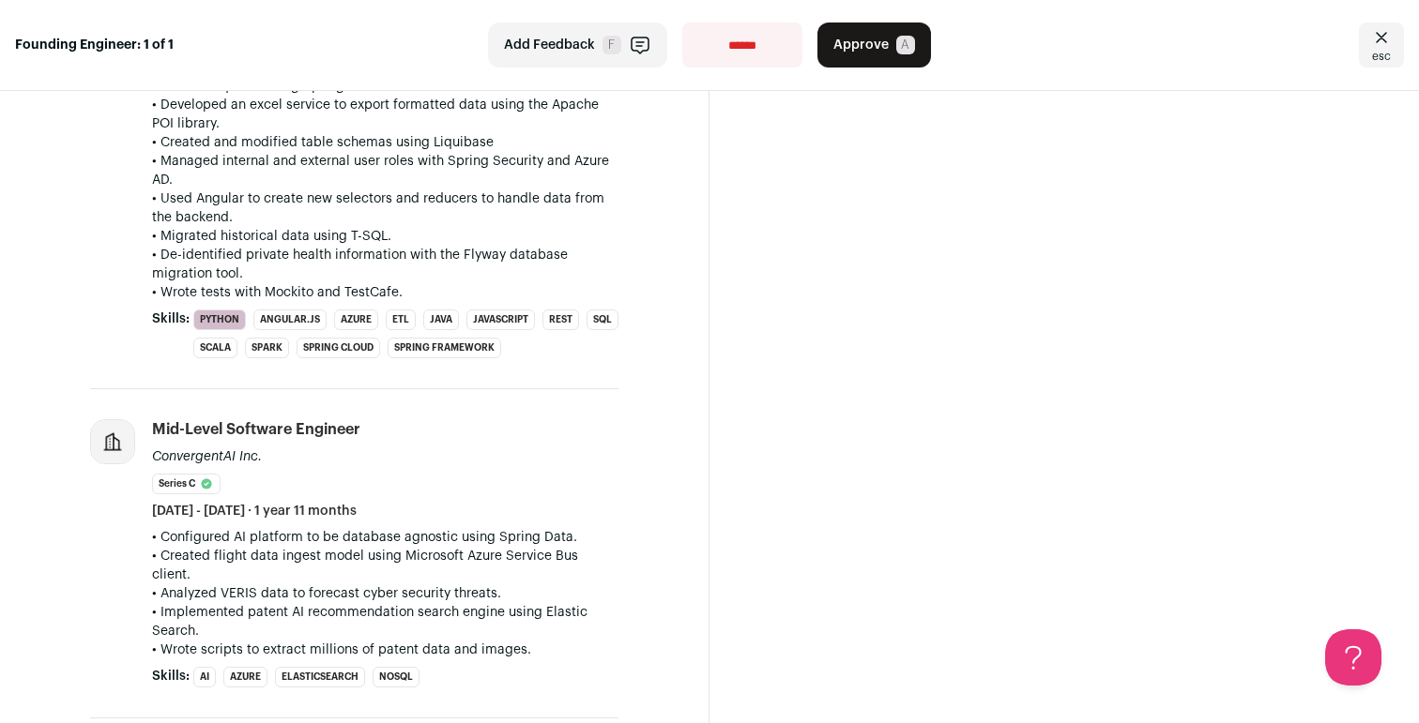
scroll to position [2054, 0]
click at [203, 639] on p "• Wrote scripts to extract millions of patent data and images." at bounding box center [385, 648] width 466 height 19
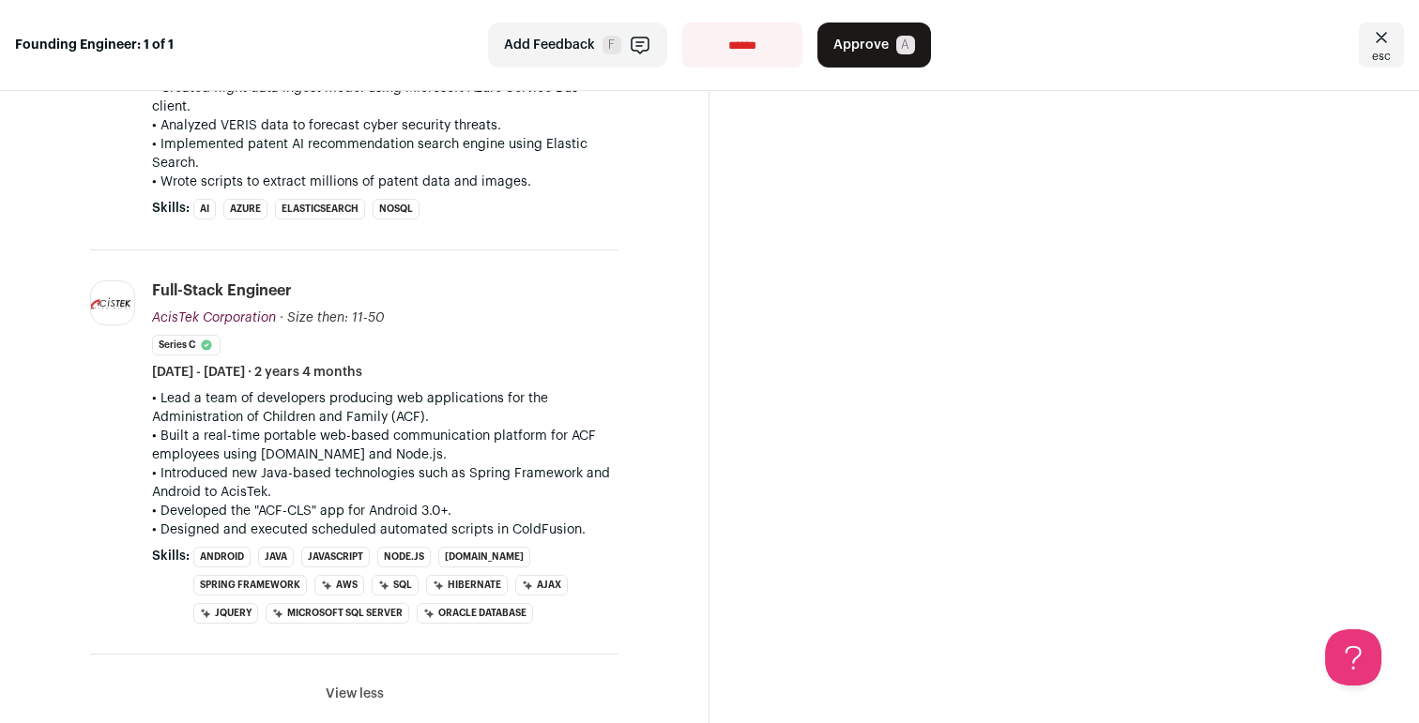
scroll to position [2534, 0]
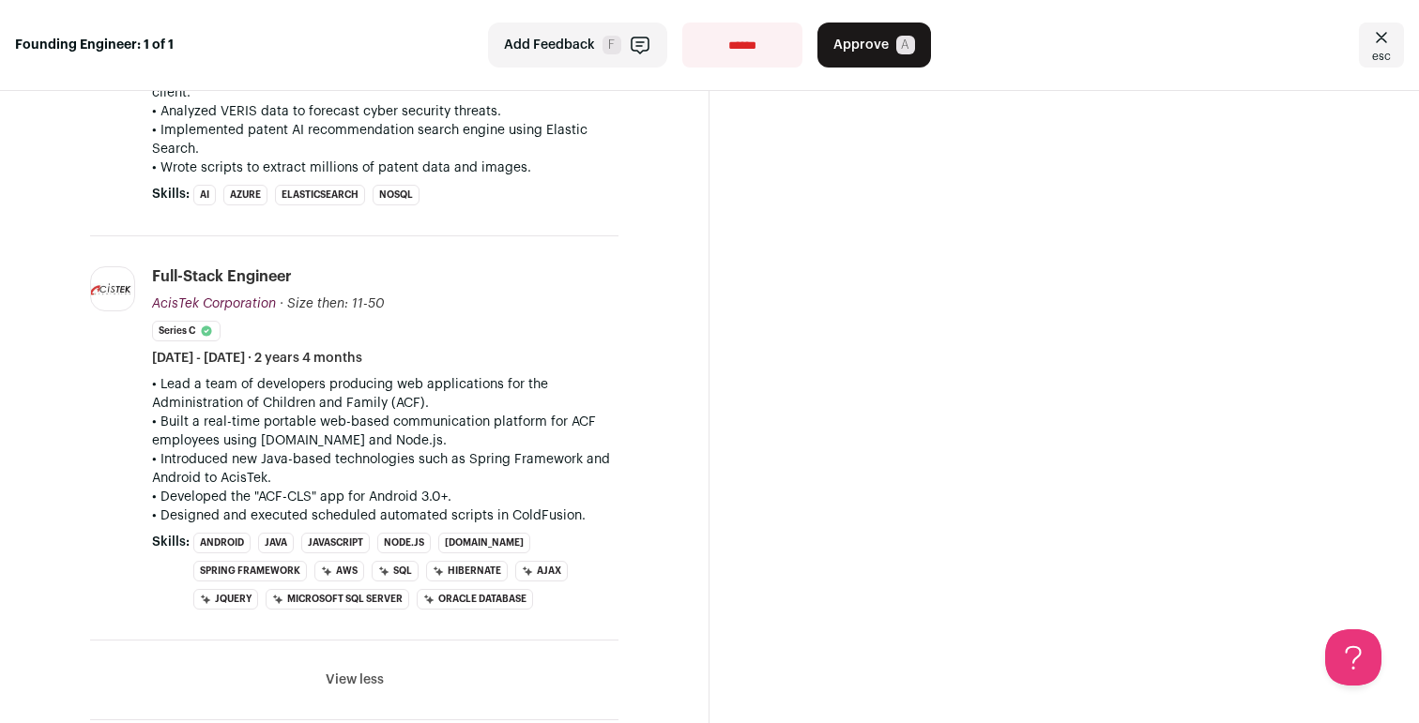
click at [353, 674] on li "View all 6 experiences View less" at bounding box center [354, 681] width 528 height 80
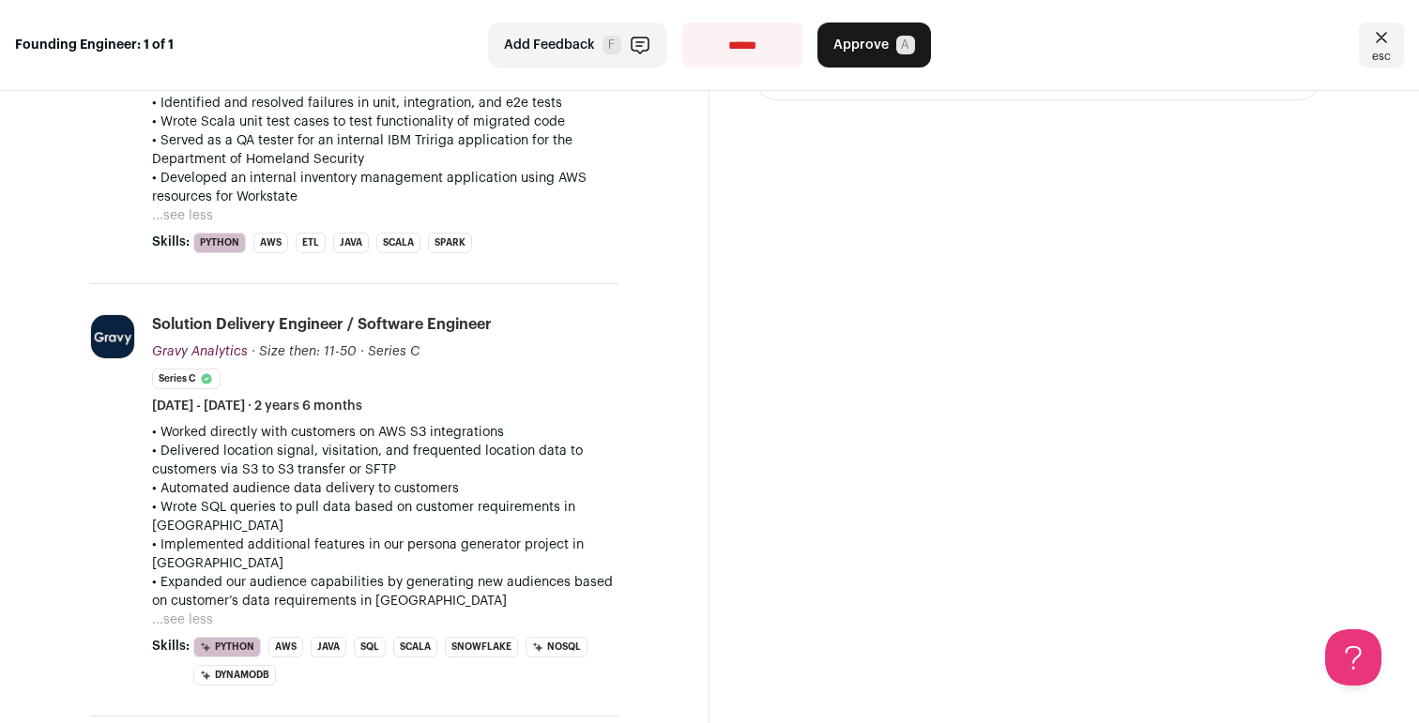
scroll to position [1105, 0]
click at [201, 610] on button "...see less" at bounding box center [182, 619] width 61 height 19
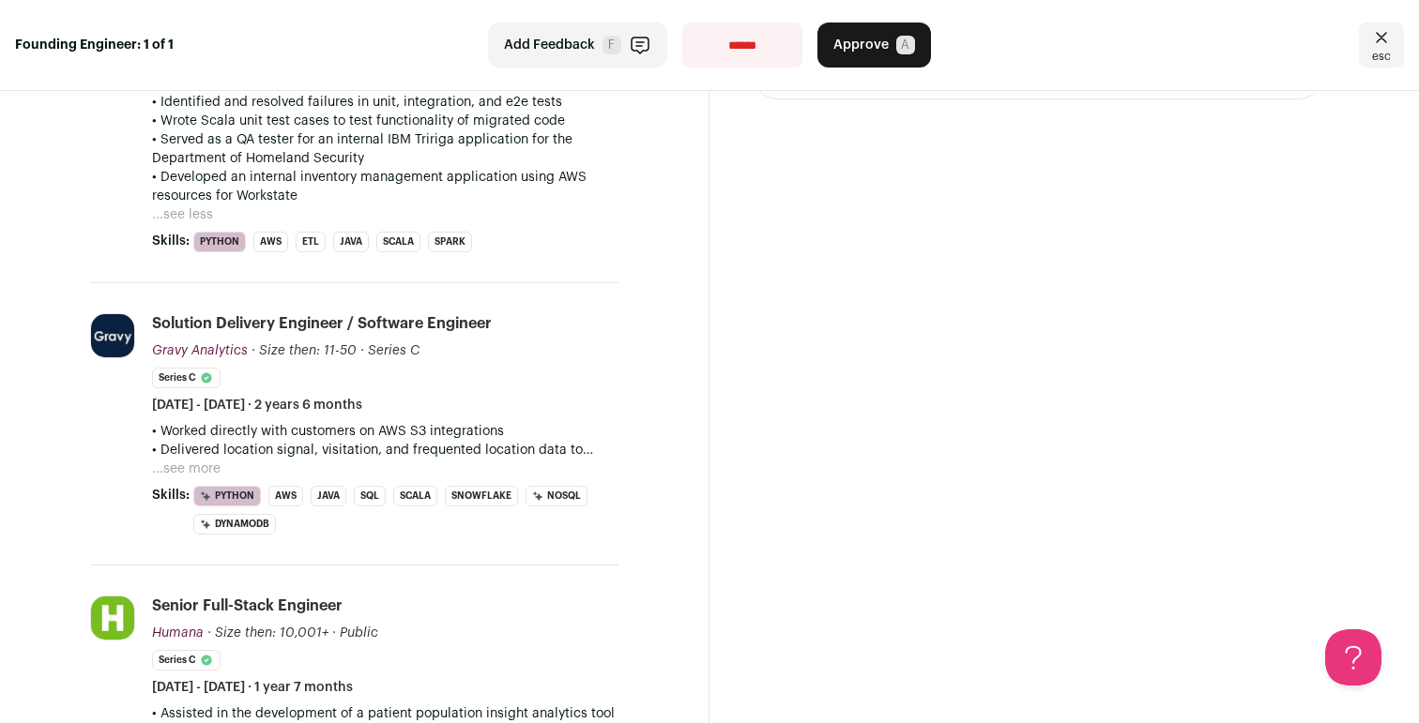
click at [200, 465] on button "...see more" at bounding box center [186, 469] width 68 height 19
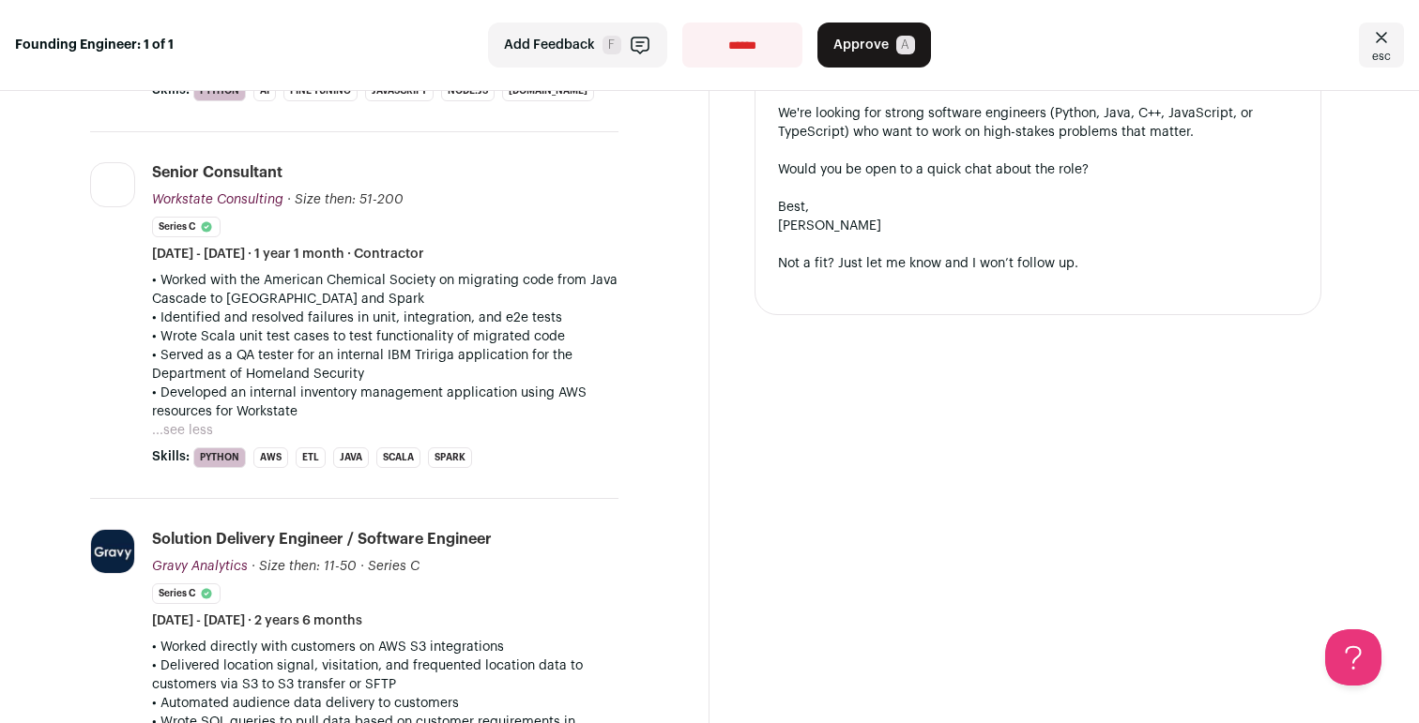
scroll to position [888, 0]
click at [202, 427] on button "...see less" at bounding box center [182, 431] width 61 height 19
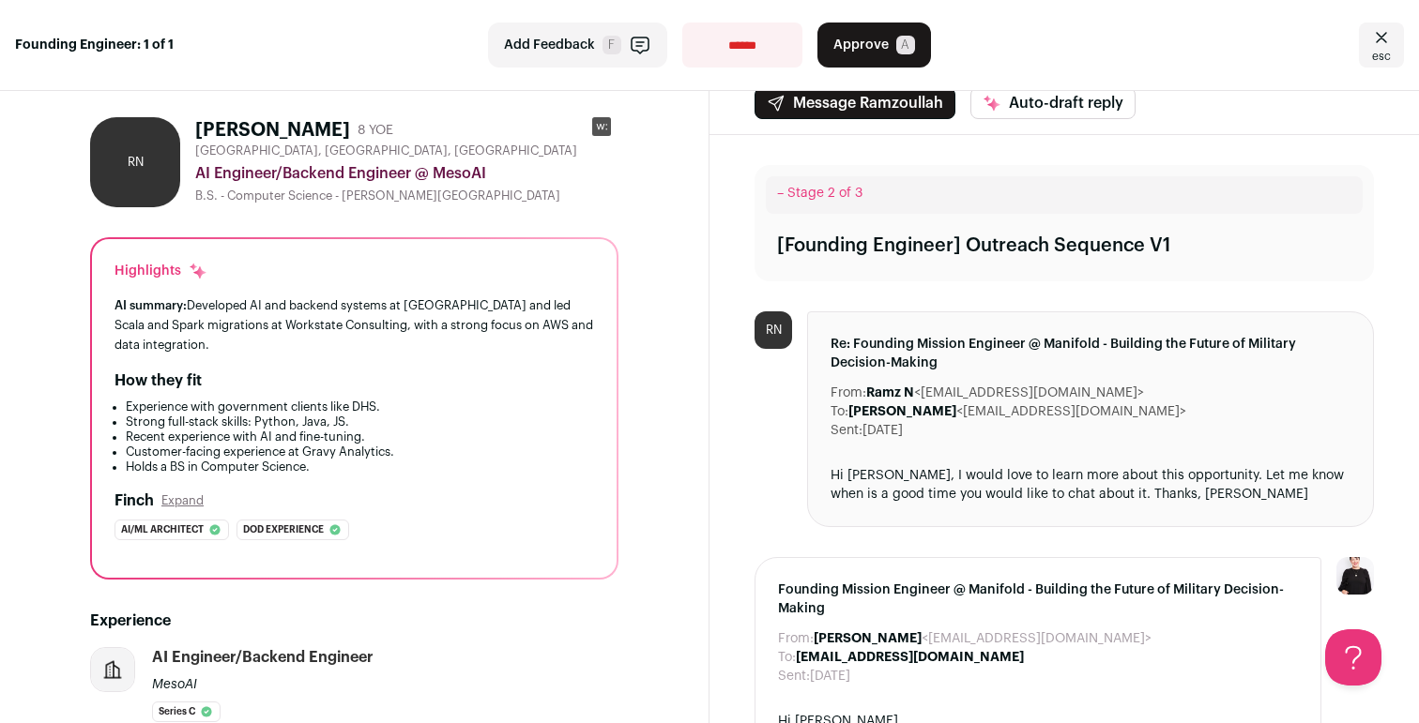
scroll to position [6, 0]
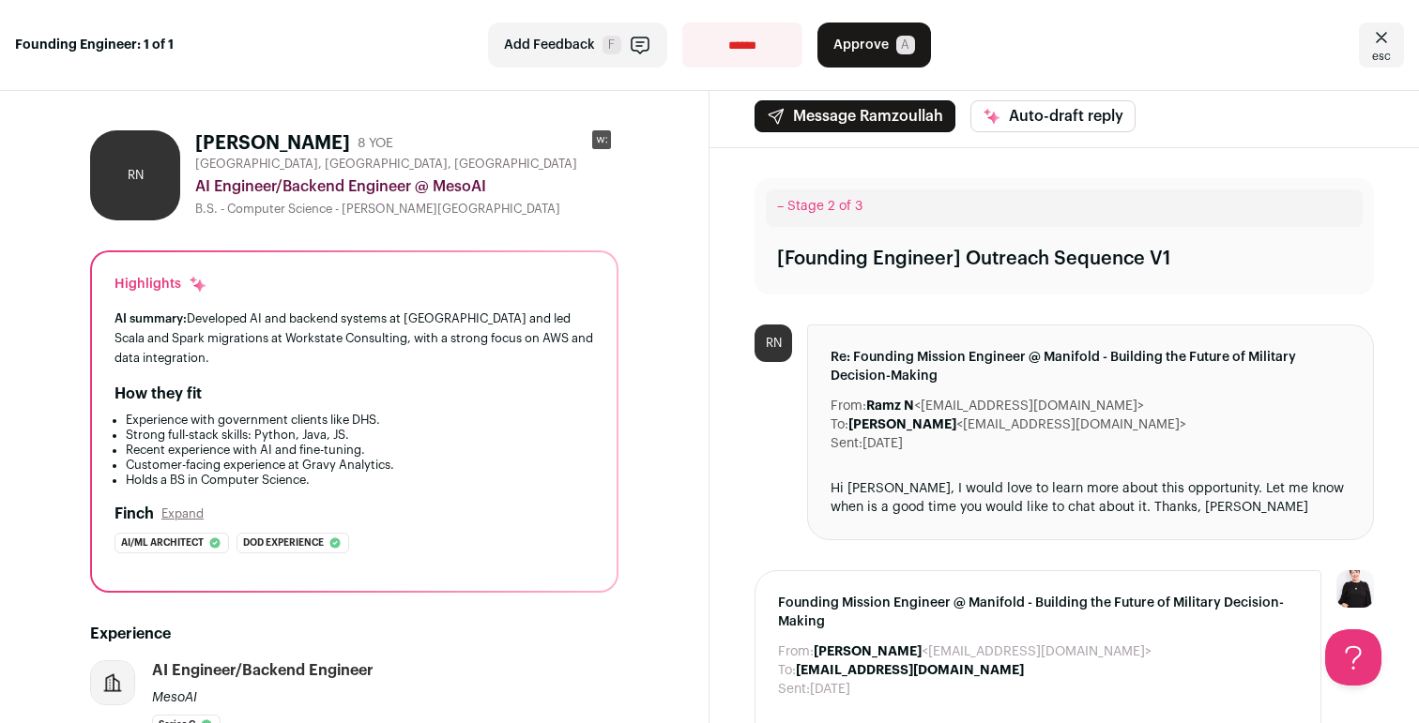
click at [150, 177] on div "RN" at bounding box center [135, 175] width 90 height 90
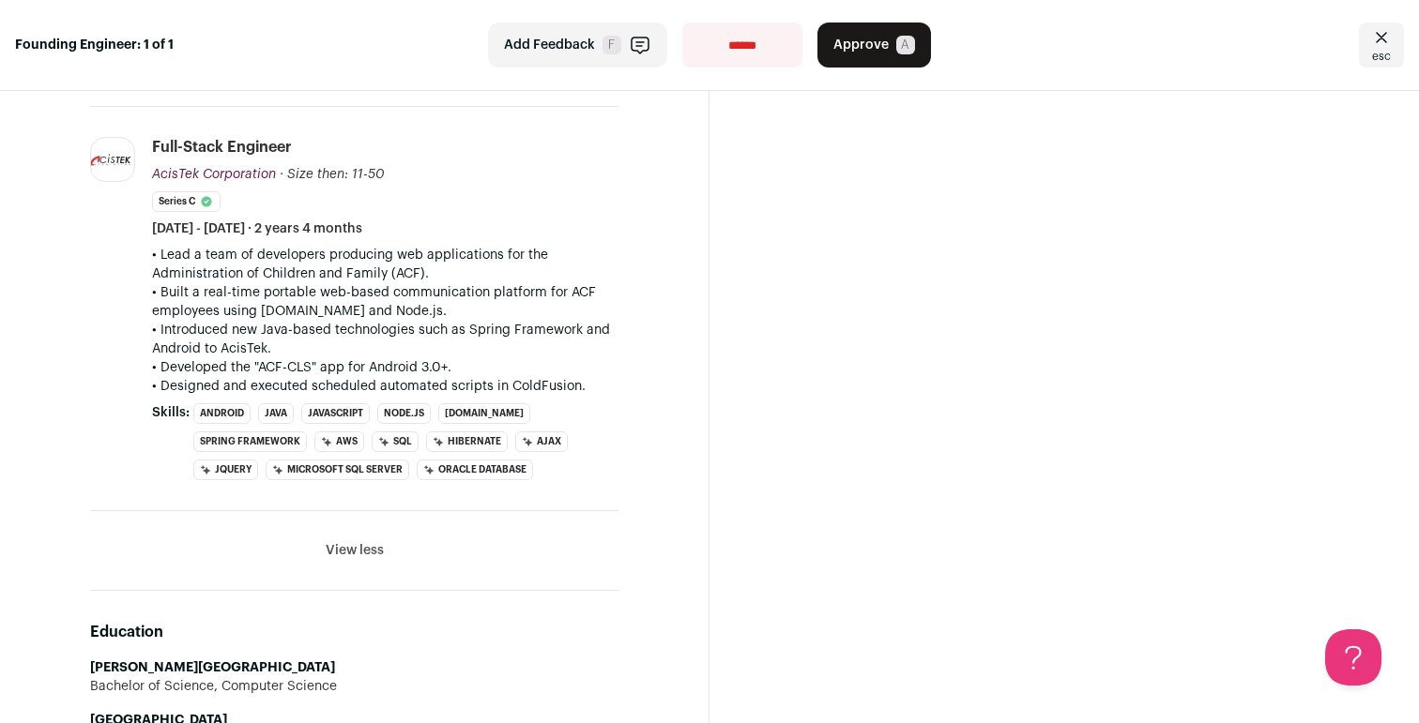
scroll to position [2544, 0]
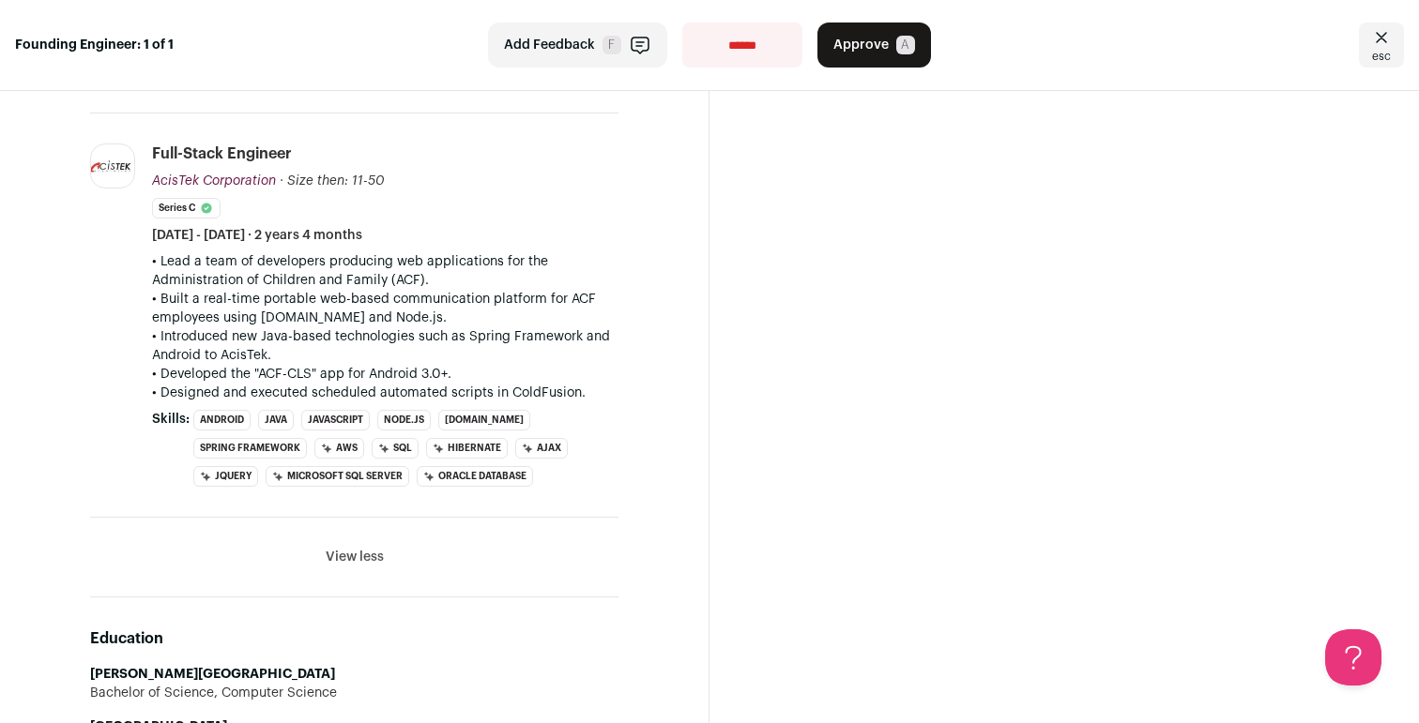
click at [349, 533] on li "View all 6 experiences View less" at bounding box center [354, 558] width 528 height 80
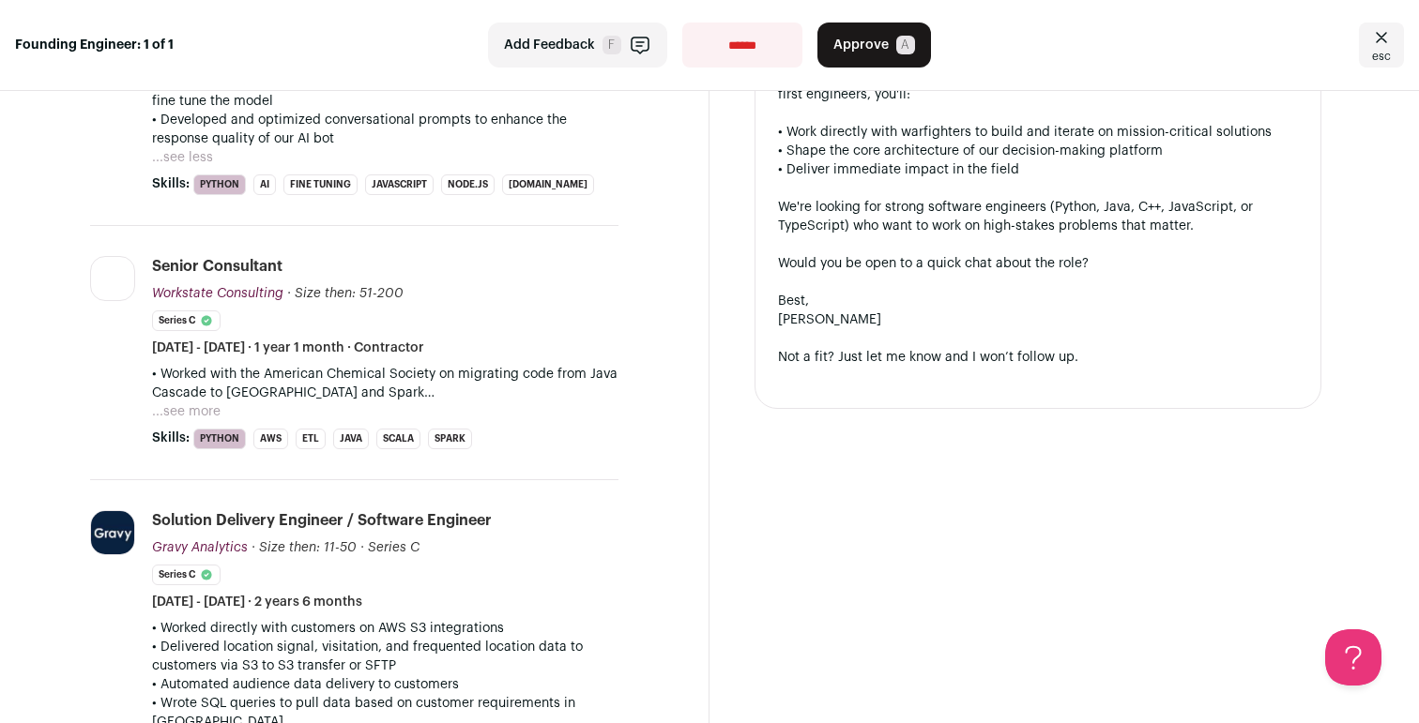
scroll to position [799, 0]
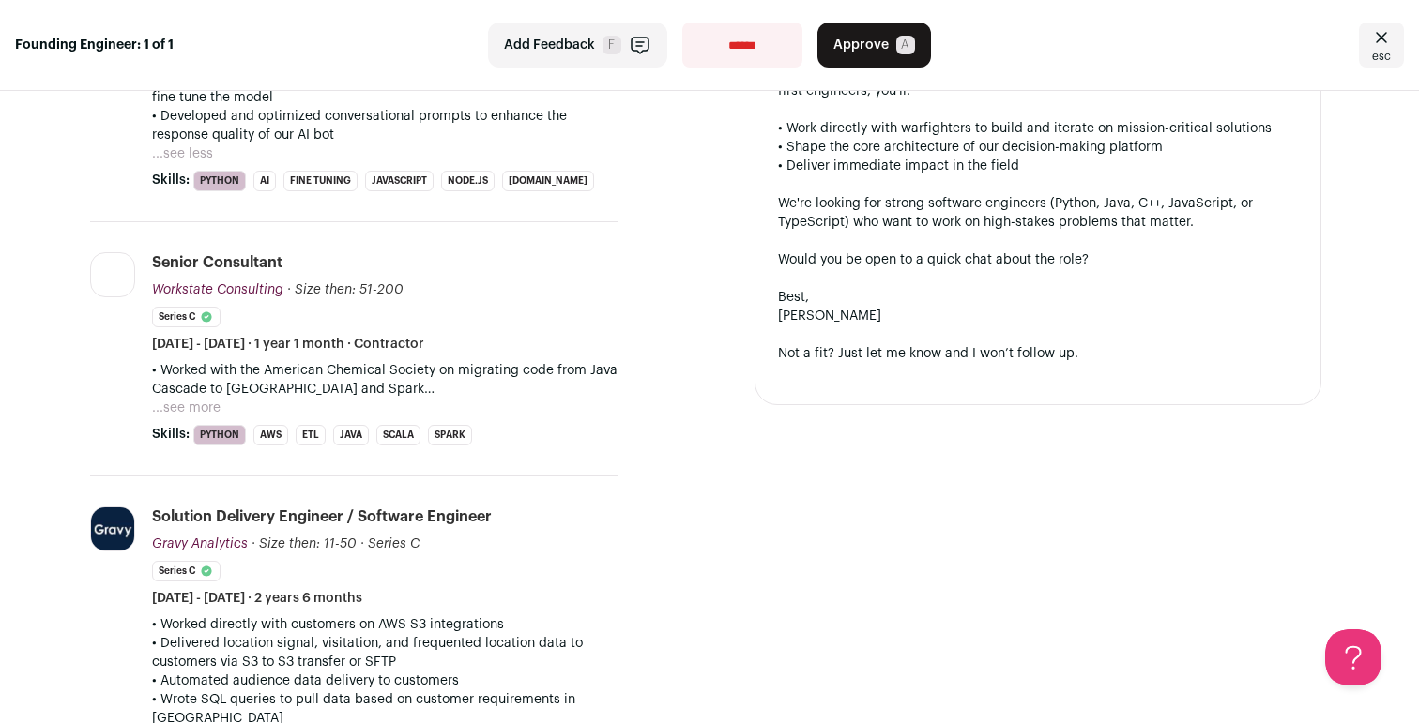
click at [214, 402] on button "...see more" at bounding box center [186, 408] width 68 height 19
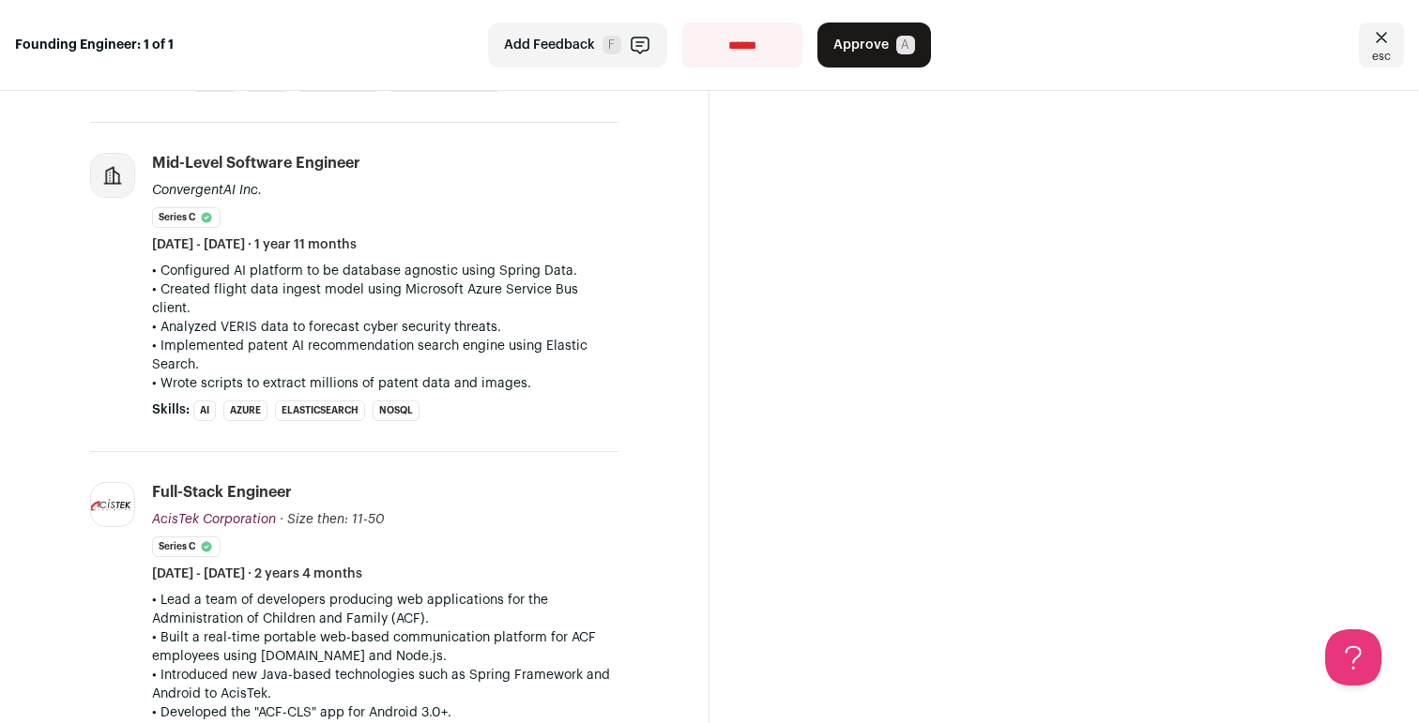
scroll to position [2406, 0]
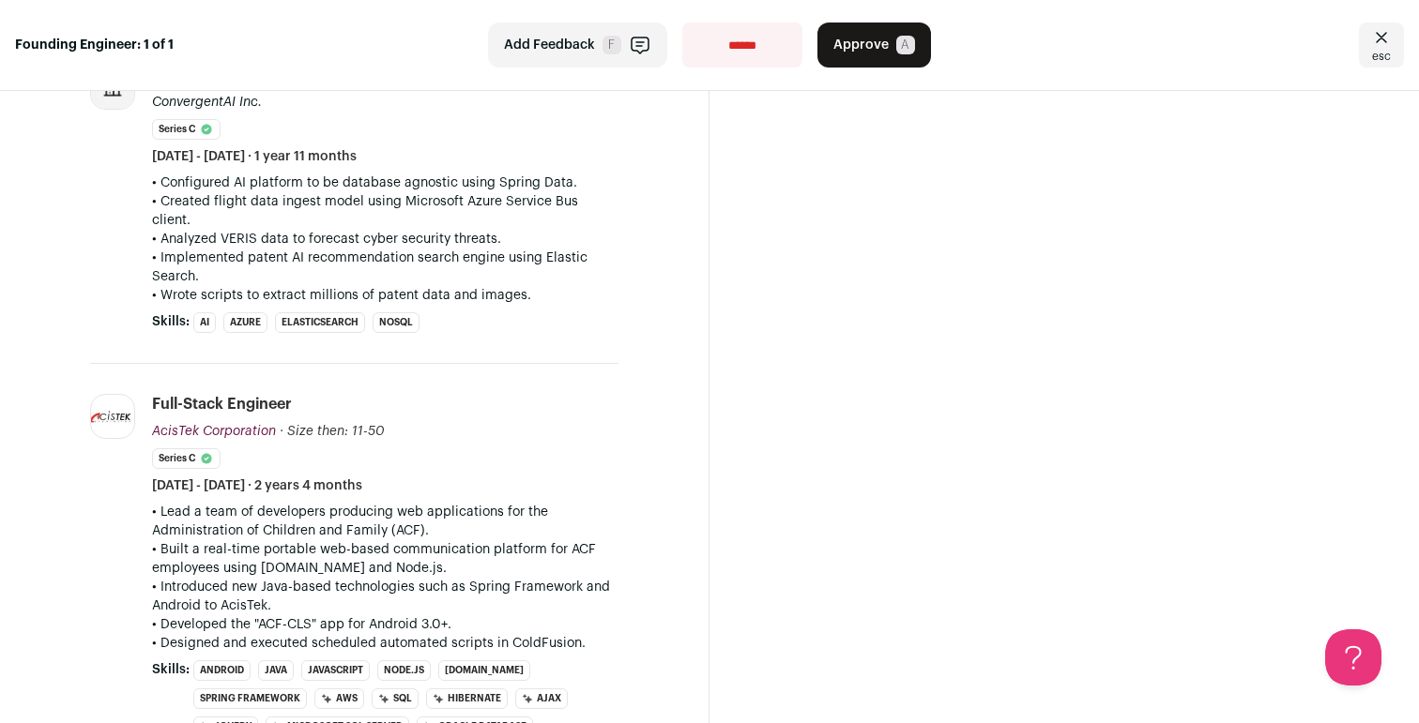
click at [615, 53] on span "F" at bounding box center [611, 45] width 19 height 19
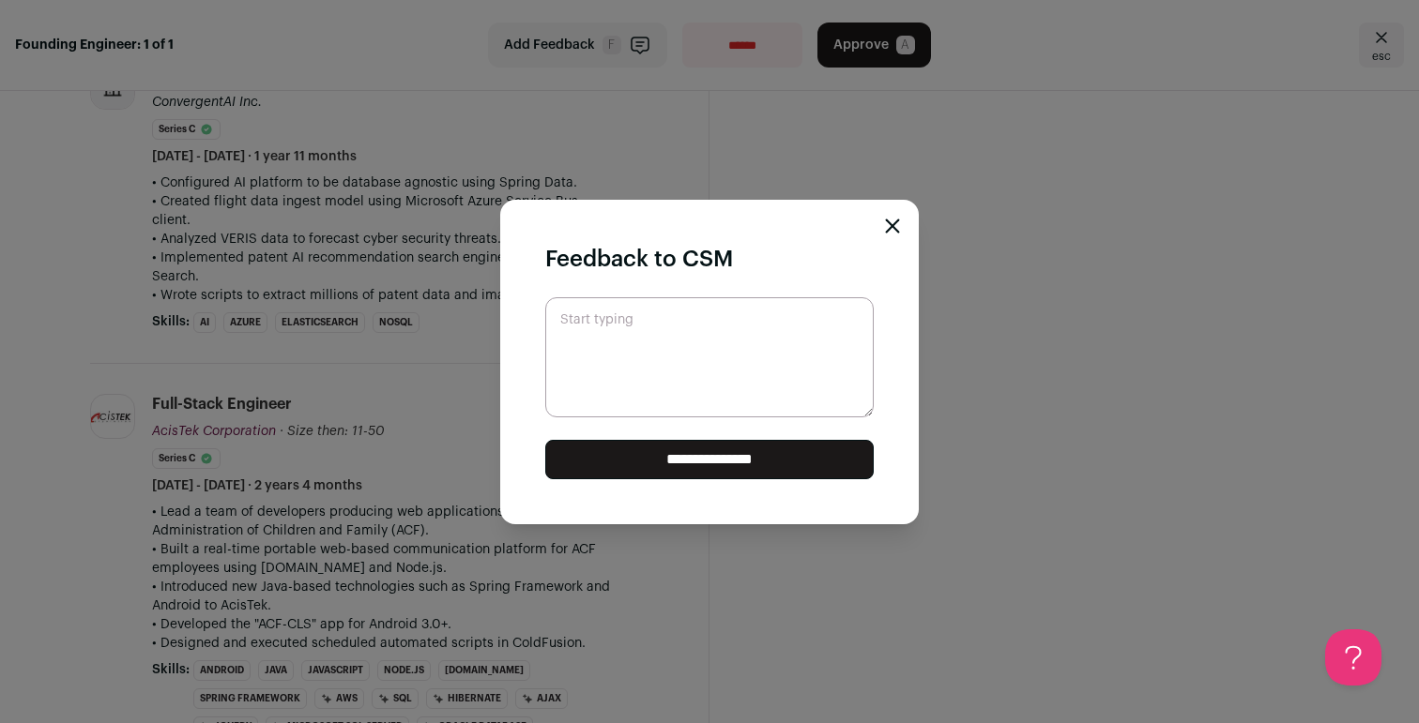
click at [719, 268] on h2 "Feedback to CSM" at bounding box center [709, 260] width 328 height 30
click at [727, 53] on div "**********" at bounding box center [709, 361] width 1419 height 723
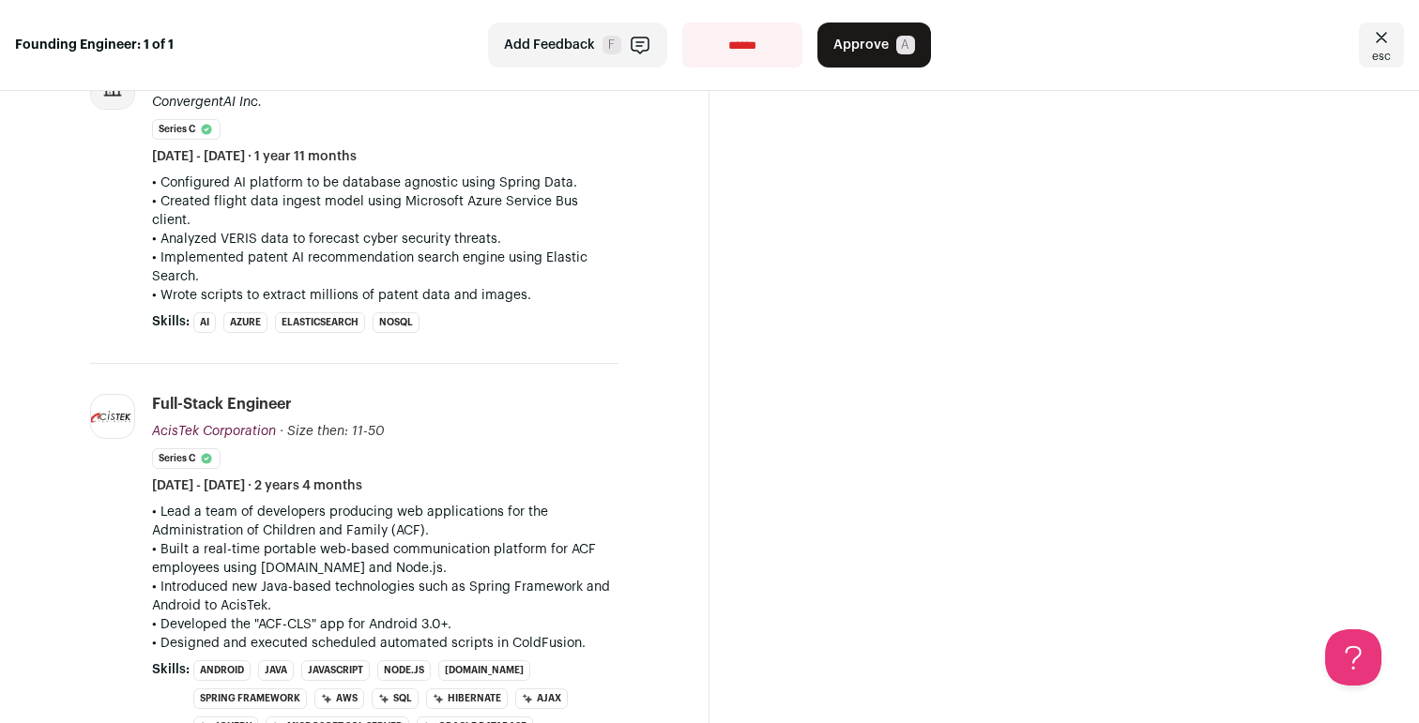
click at [727, 53] on select "**********" at bounding box center [742, 45] width 120 height 45
select select "**********"
click at [682, 23] on select "**********" at bounding box center [742, 45] width 120 height 45
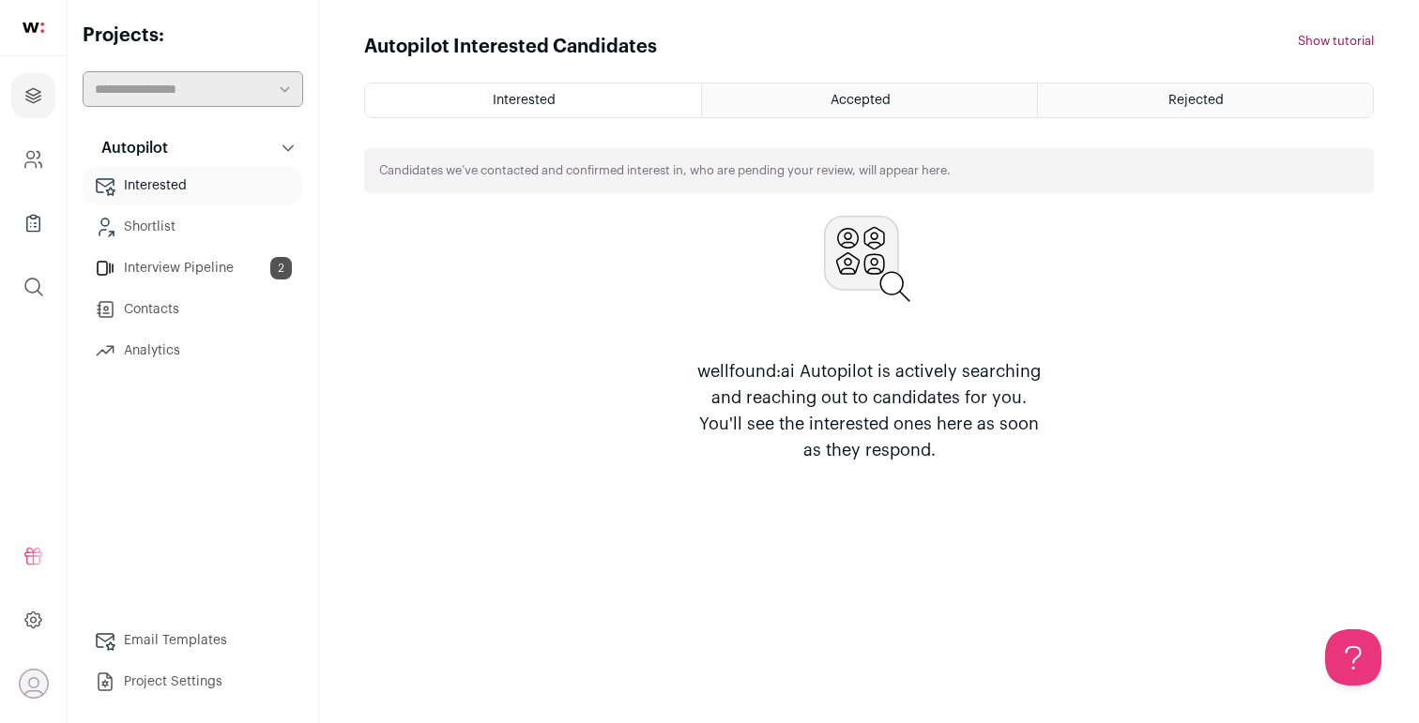
click at [239, 283] on link "Interview Pipeline 2" at bounding box center [193, 269] width 220 height 38
